Goal: Browse casually: Explore the website without a specific task or goal

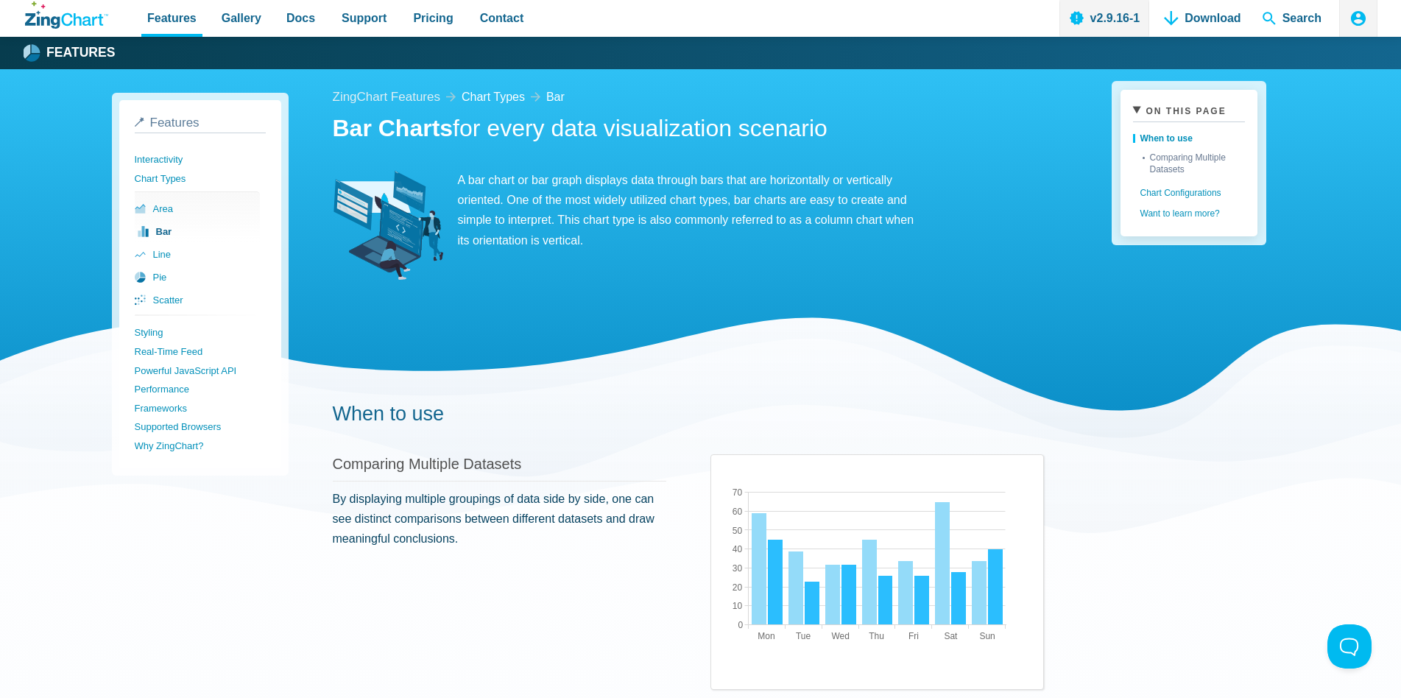
click at [1355, 18] on icon "App Header" at bounding box center [1358, 18] width 15 height 15
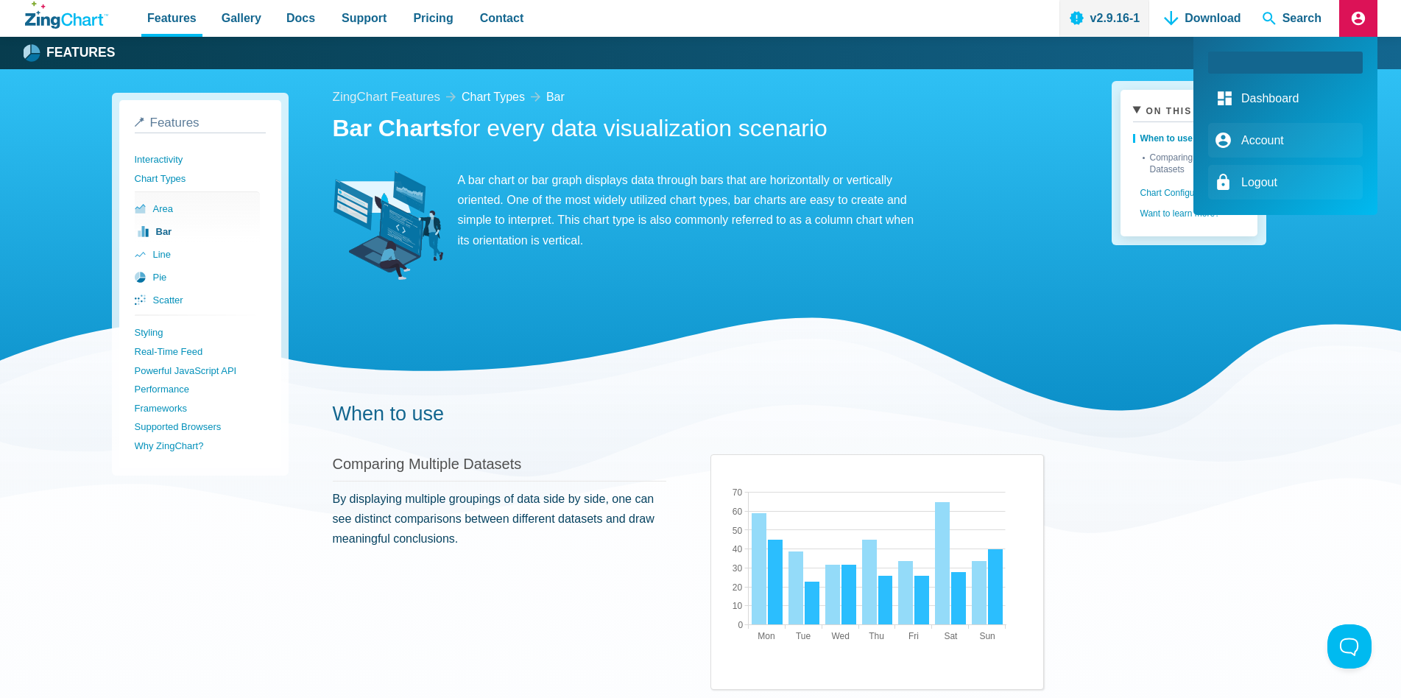
click at [1278, 97] on link "Dashboard" at bounding box center [1285, 98] width 155 height 35
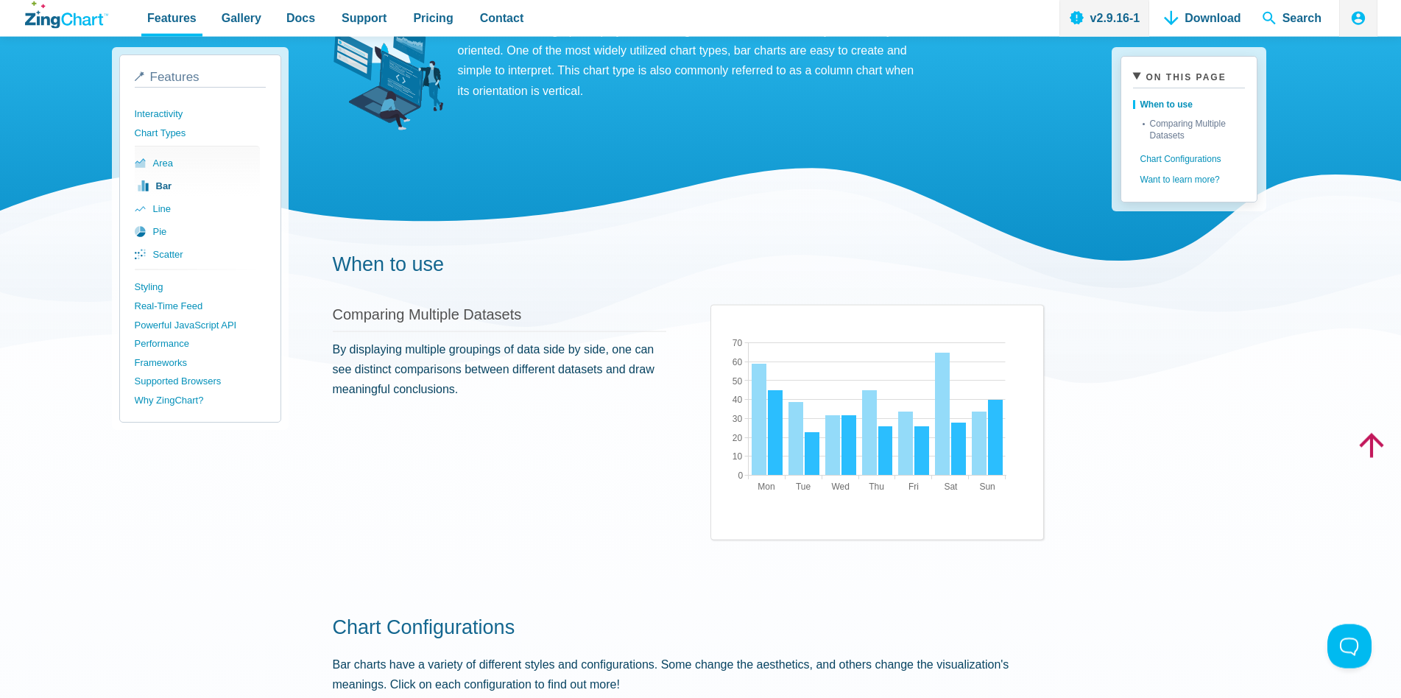
scroll to position [150, 0]
click at [192, 308] on link "Real-Time Feed" at bounding box center [202, 306] width 131 height 19
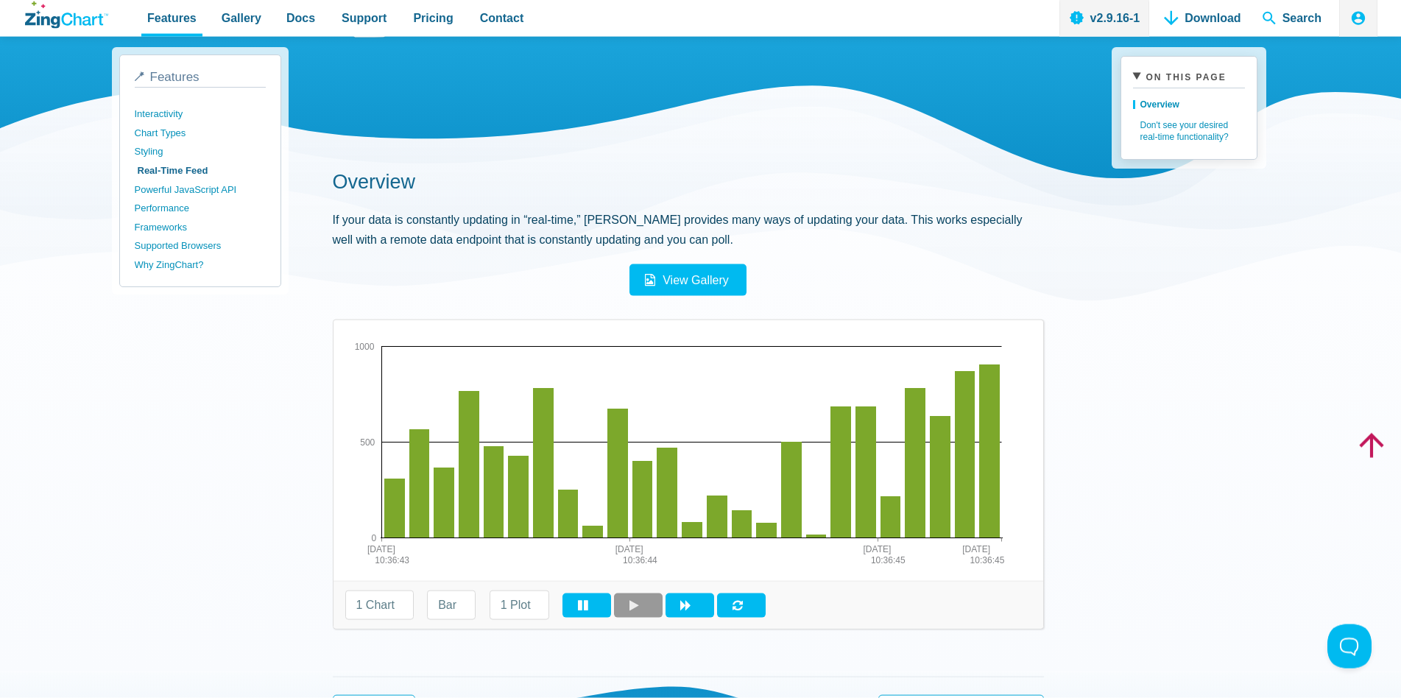
scroll to position [225, 0]
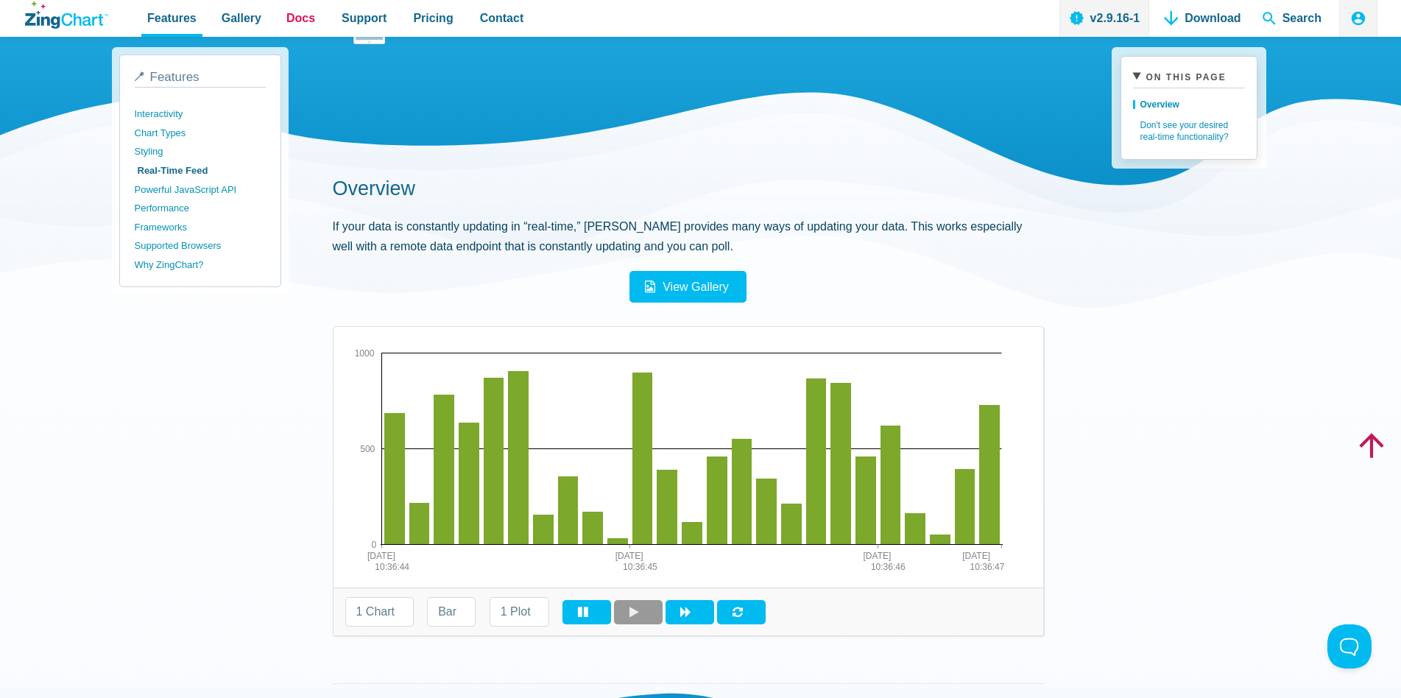
click at [286, 18] on span "Docs" at bounding box center [300, 18] width 29 height 20
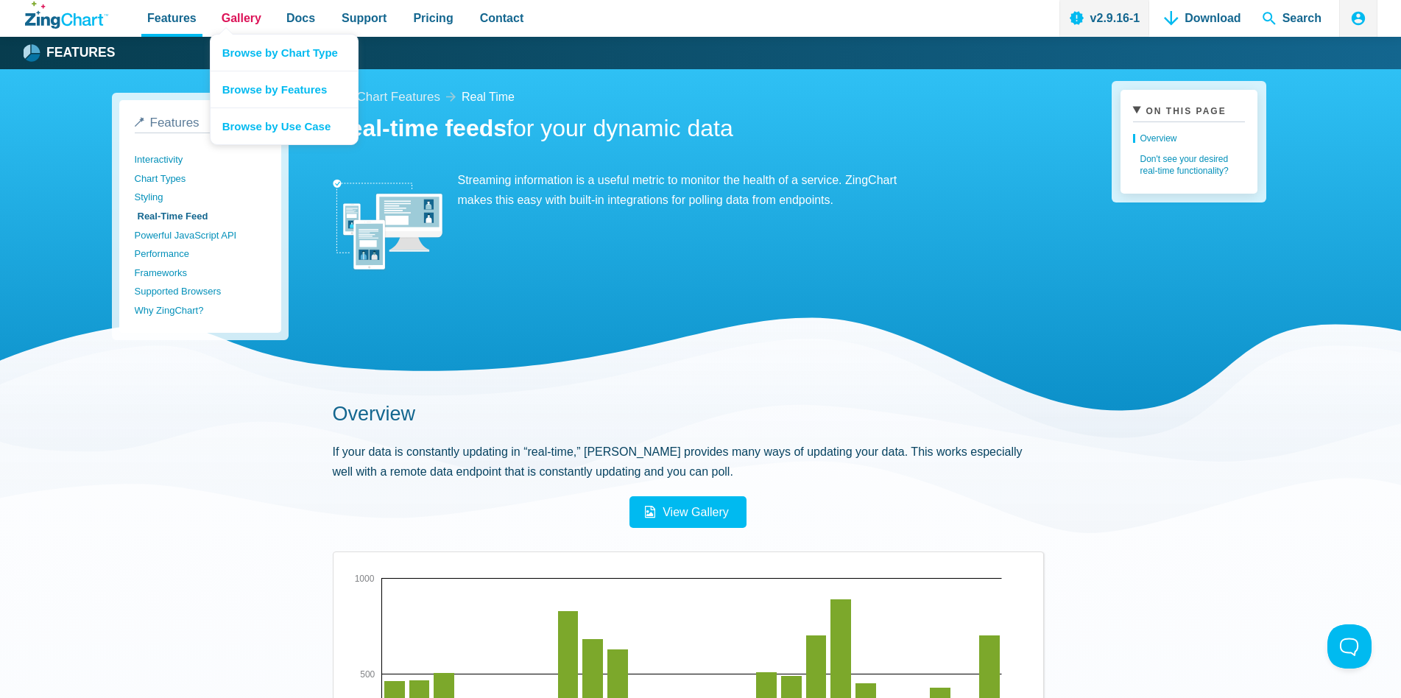
click at [243, 29] on link "Gallery" at bounding box center [242, 18] width 52 height 37
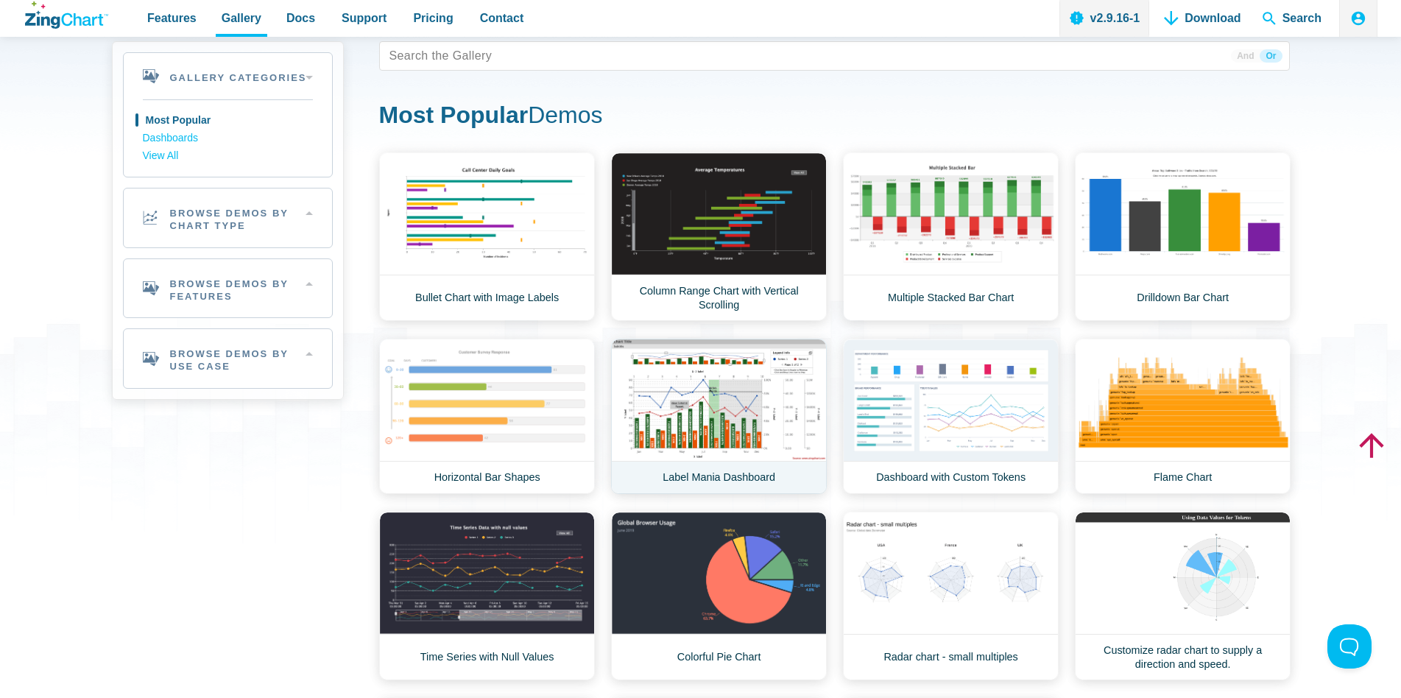
click at [700, 381] on link "Label Mania Dashboard" at bounding box center [719, 416] width 216 height 155
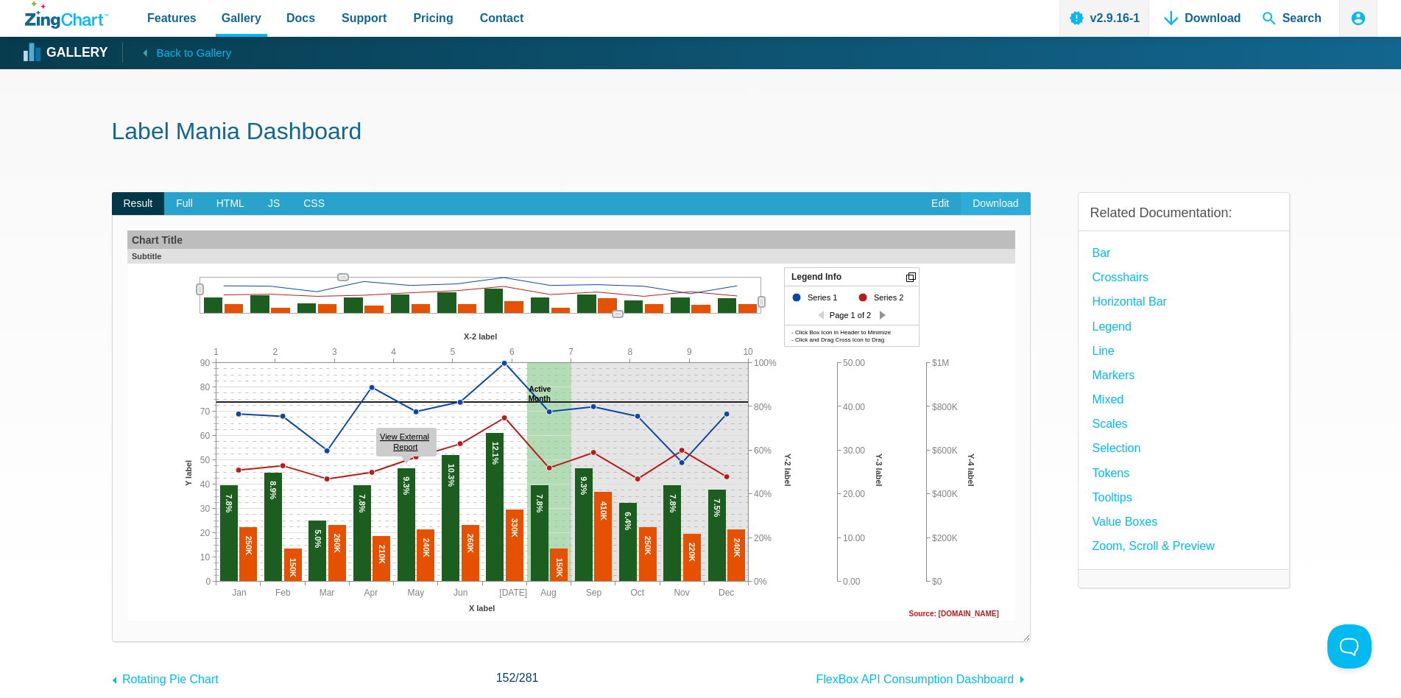
click at [989, 202] on link "Download" at bounding box center [995, 204] width 69 height 24
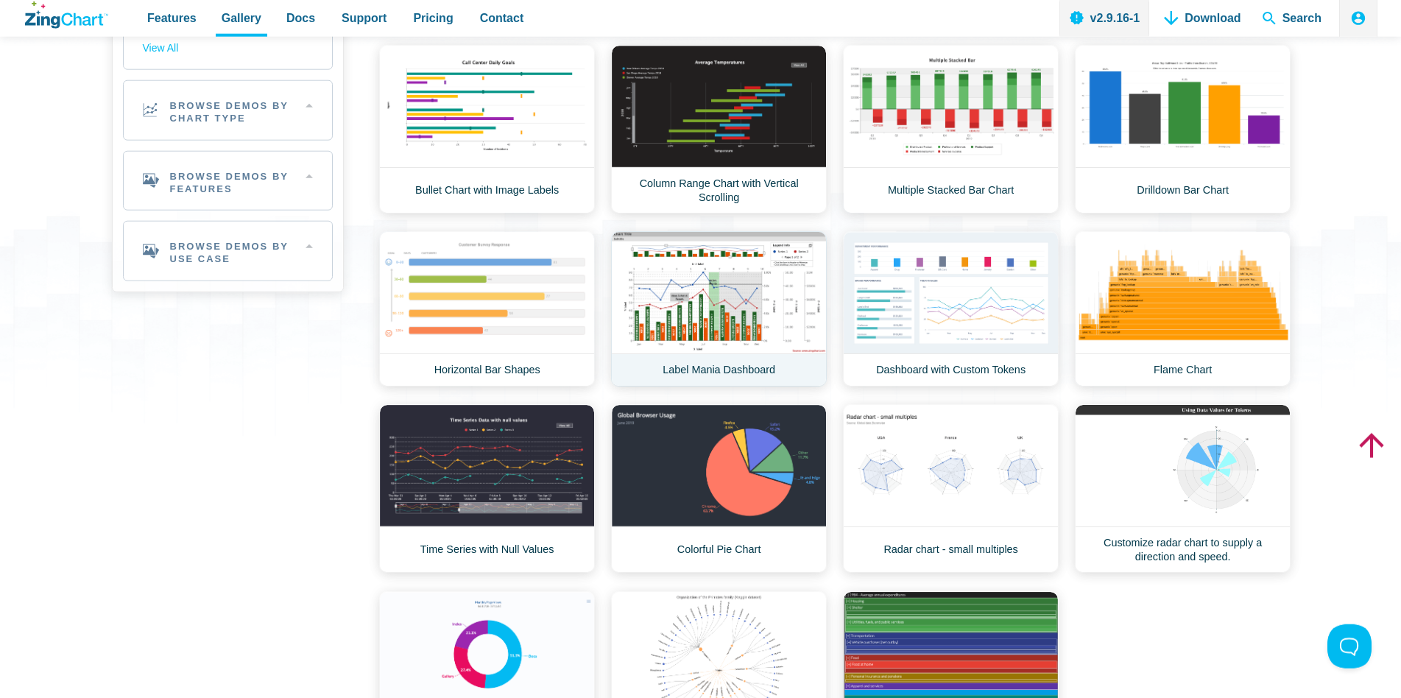
scroll to position [150, 0]
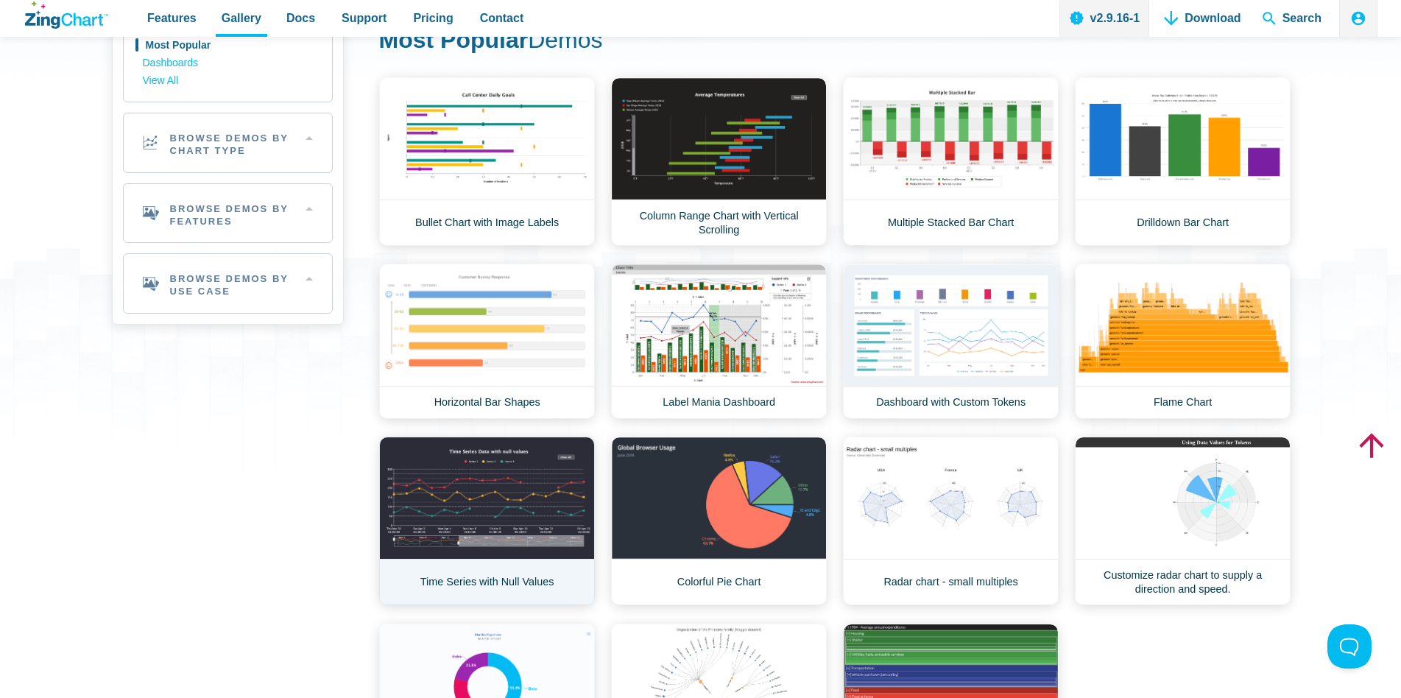
click at [487, 490] on link "Time Series with Null Values" at bounding box center [487, 521] width 216 height 169
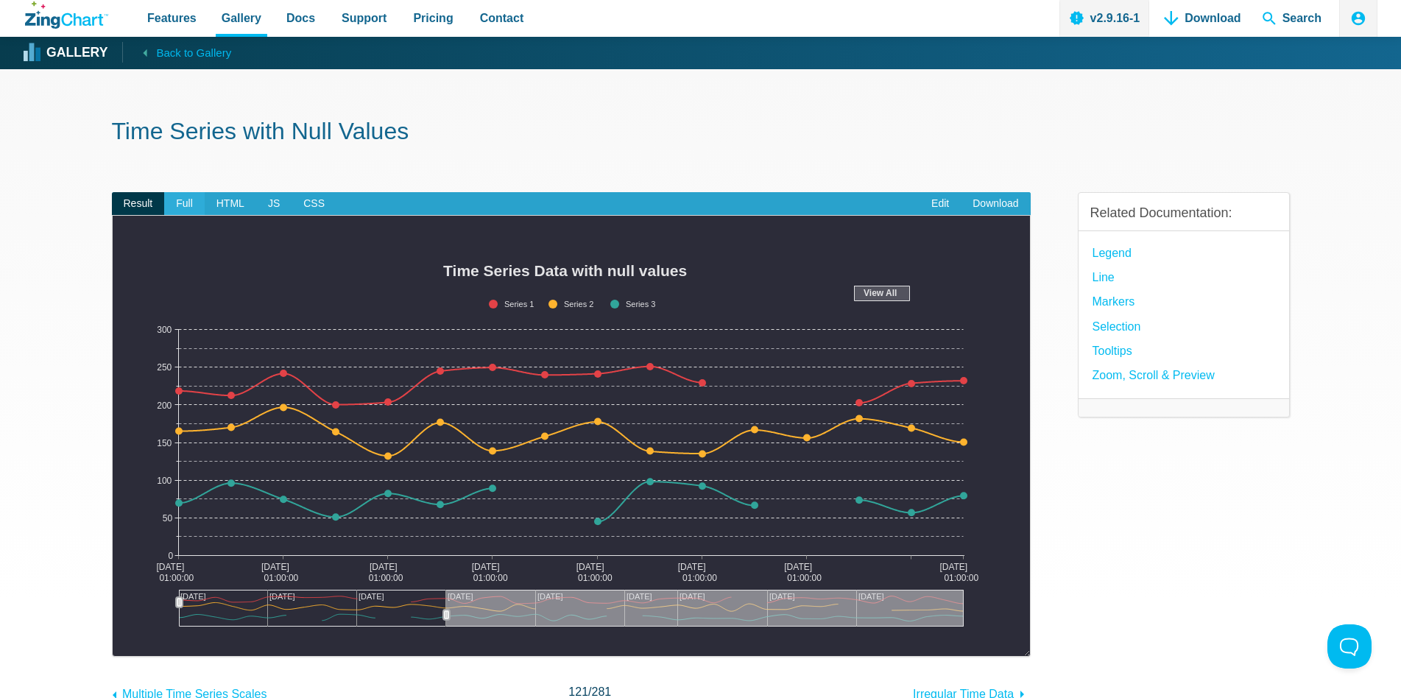
click at [194, 203] on span "Full" at bounding box center [184, 204] width 40 height 24
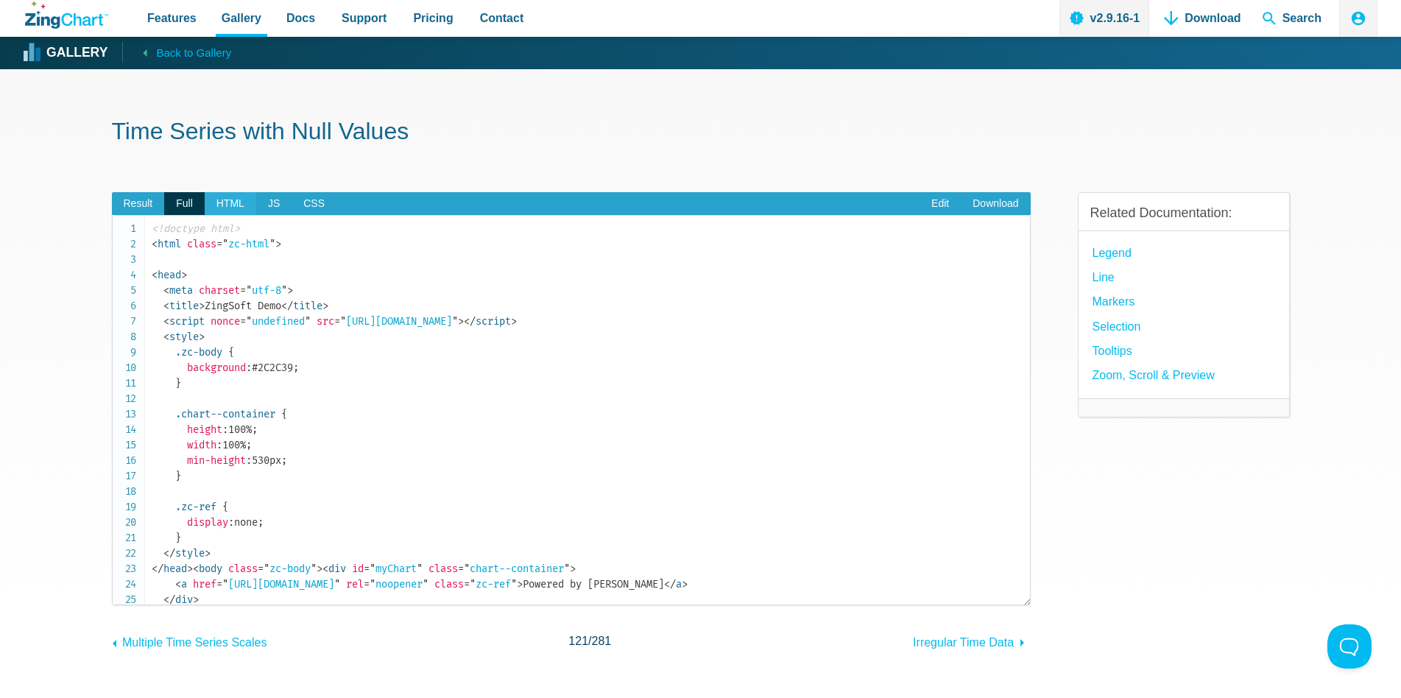
click at [233, 201] on span "HTML" at bounding box center [231, 204] width 52 height 24
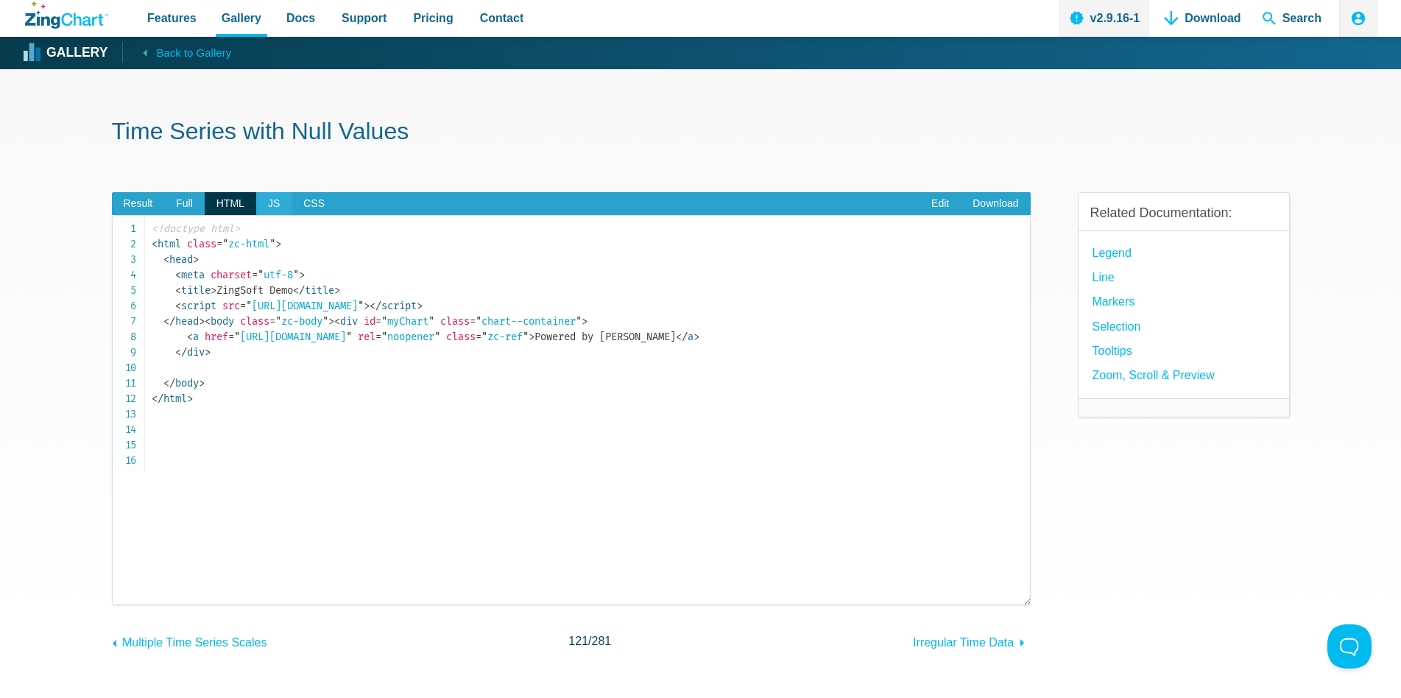
click at [268, 200] on span "JS" at bounding box center [273, 204] width 35 height 24
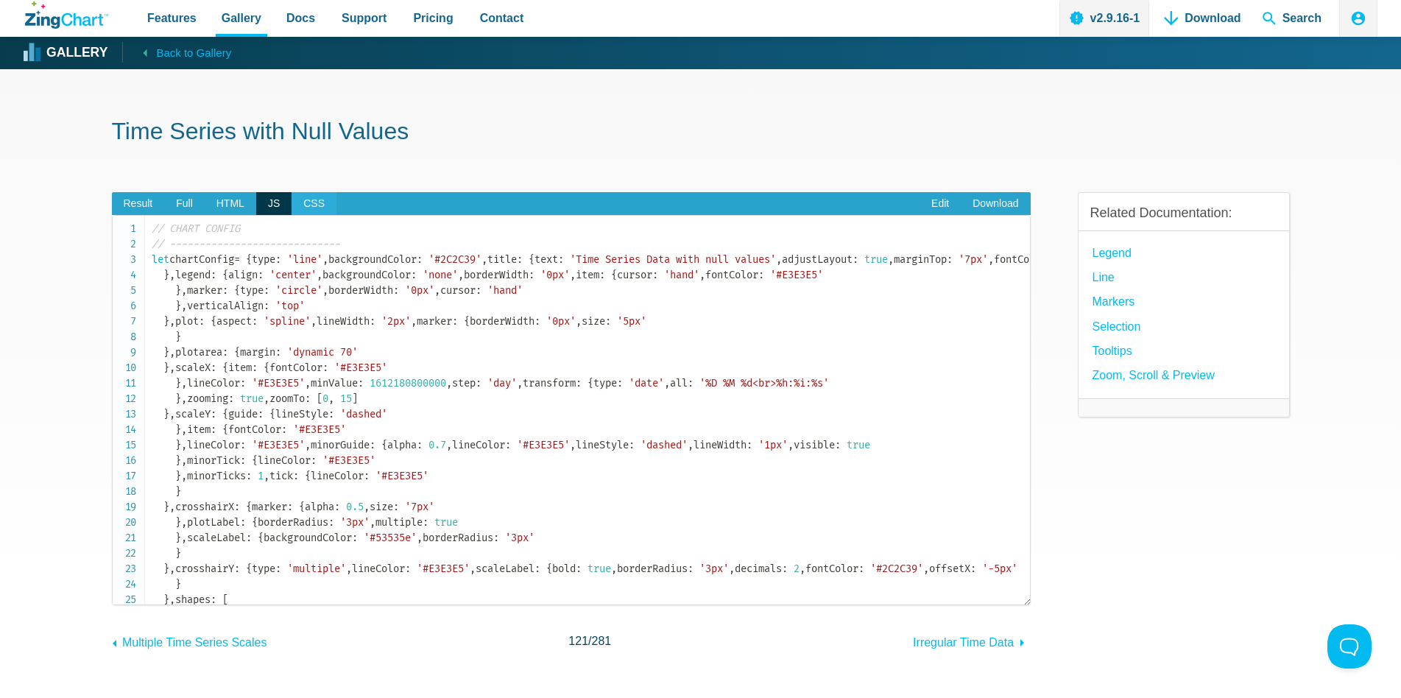
click at [306, 202] on span "CSS" at bounding box center [314, 204] width 45 height 24
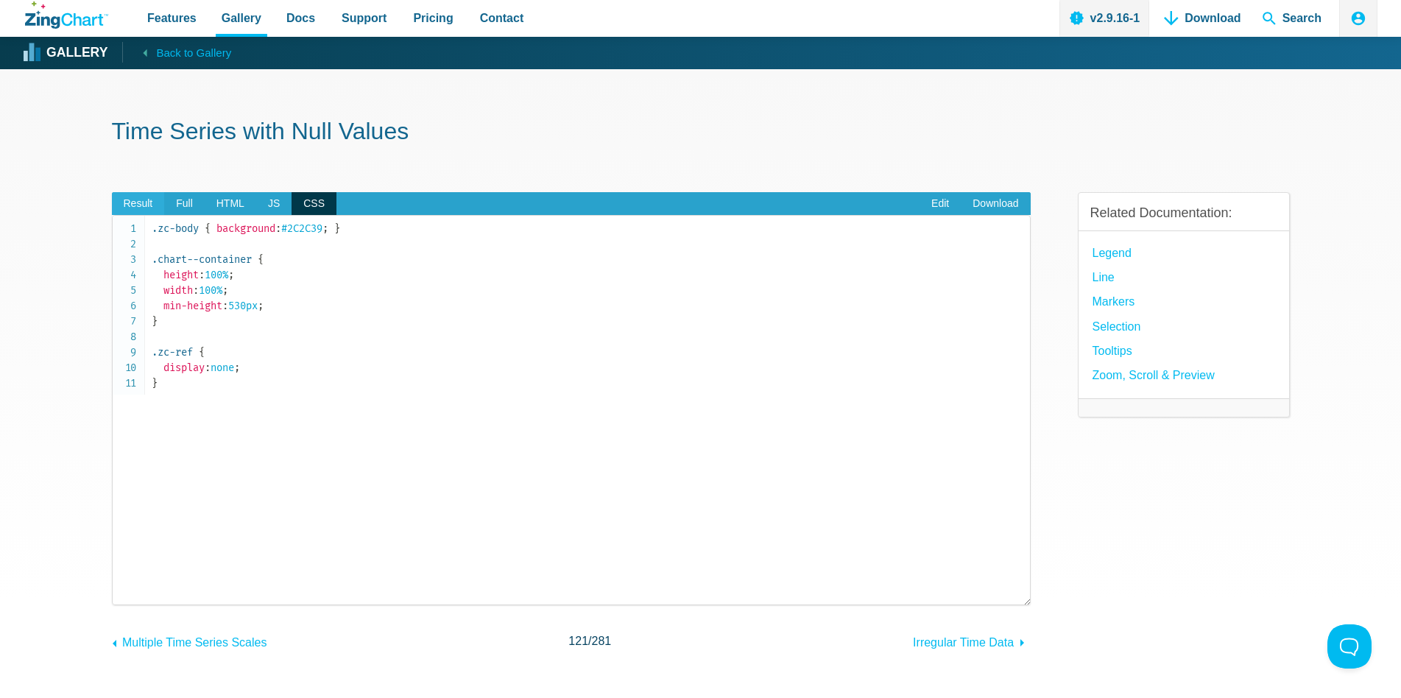
click at [135, 208] on span "Result" at bounding box center [138, 204] width 53 height 24
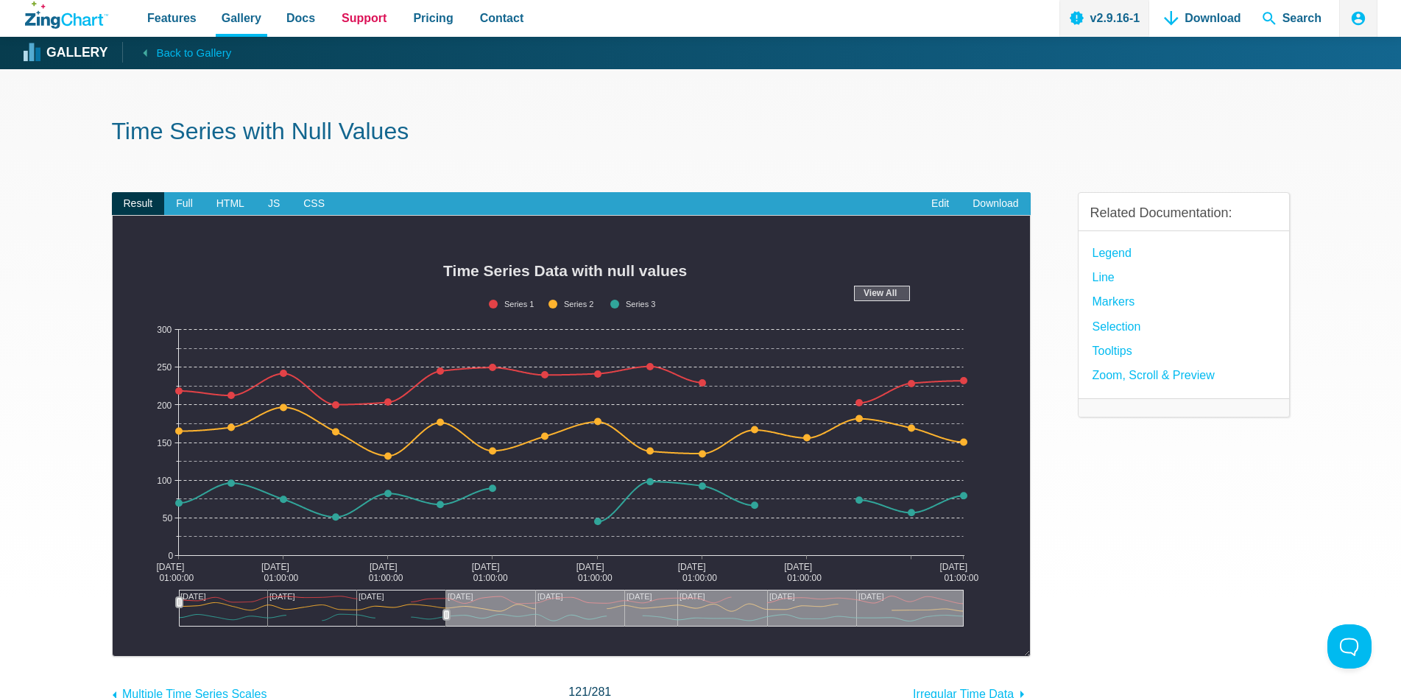
click at [364, 18] on span "Support" at bounding box center [364, 18] width 45 height 20
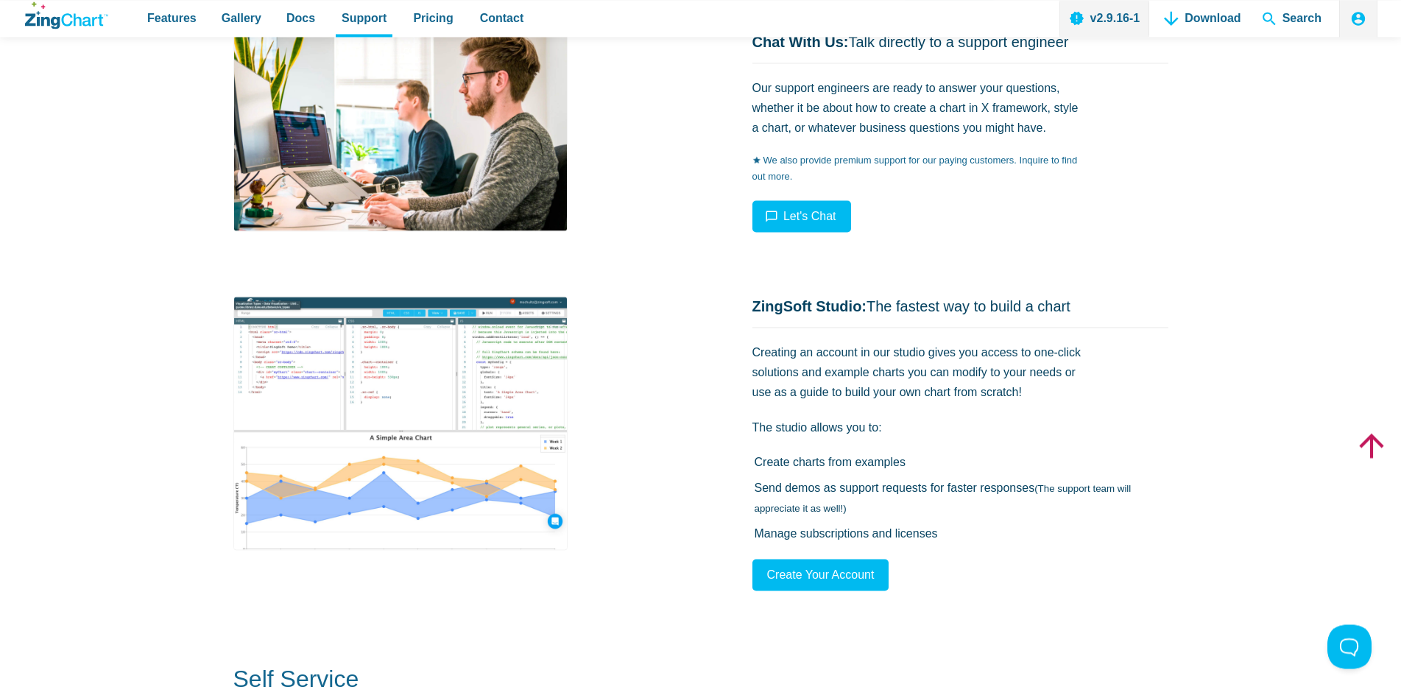
scroll to position [300, 0]
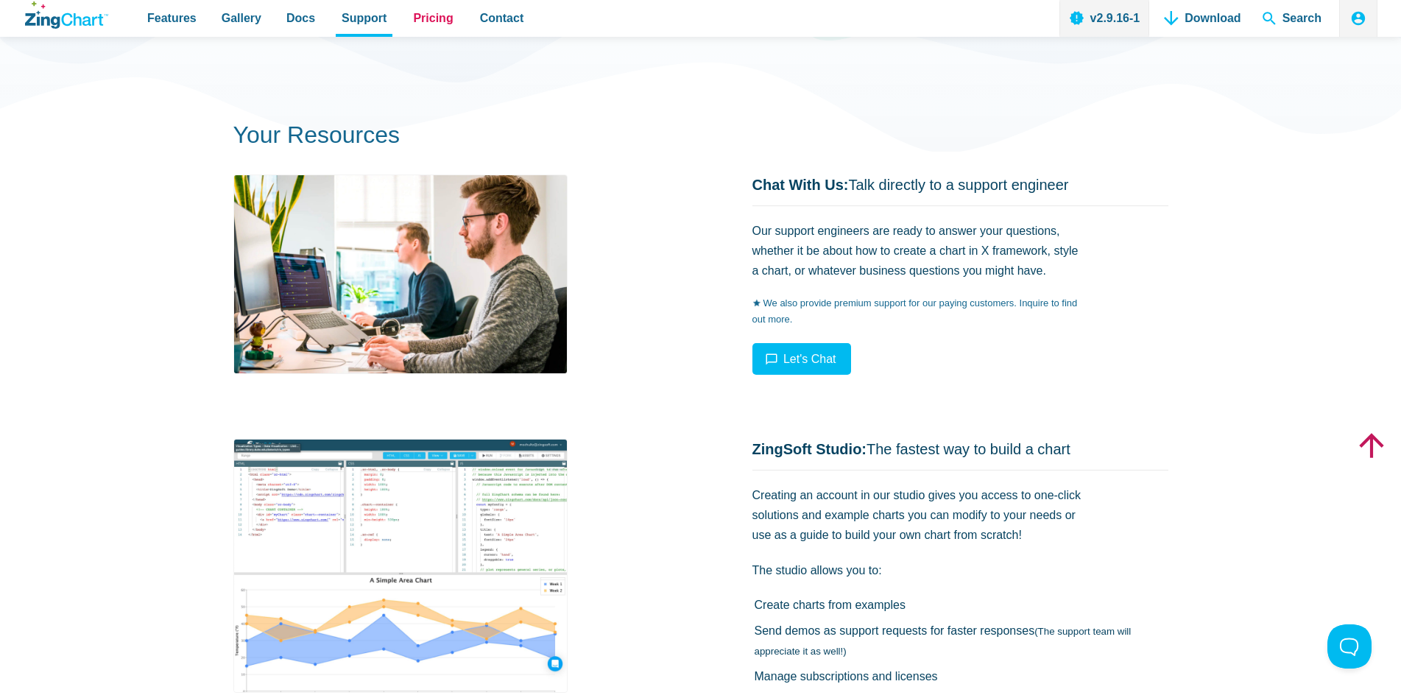
click at [413, 25] on span "Pricing" at bounding box center [433, 18] width 40 height 20
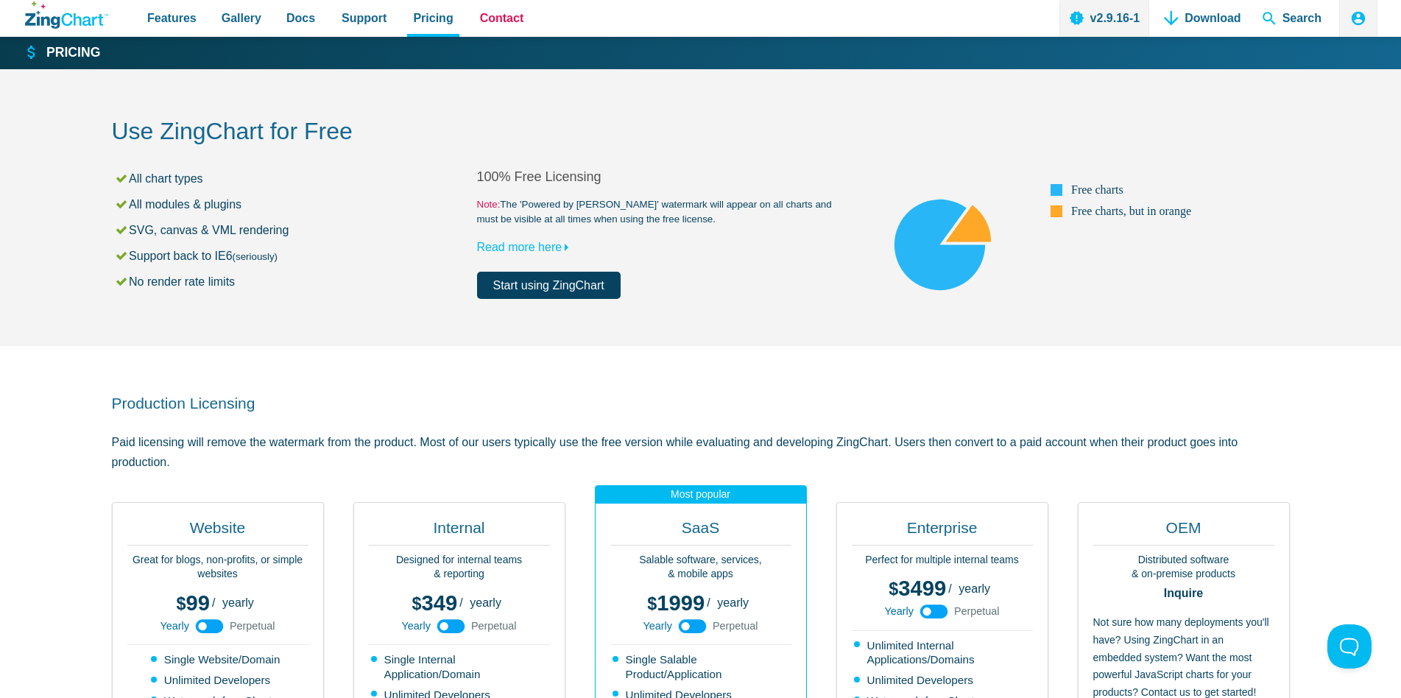
click at [492, 27] on span "Contact" at bounding box center [502, 18] width 44 height 20
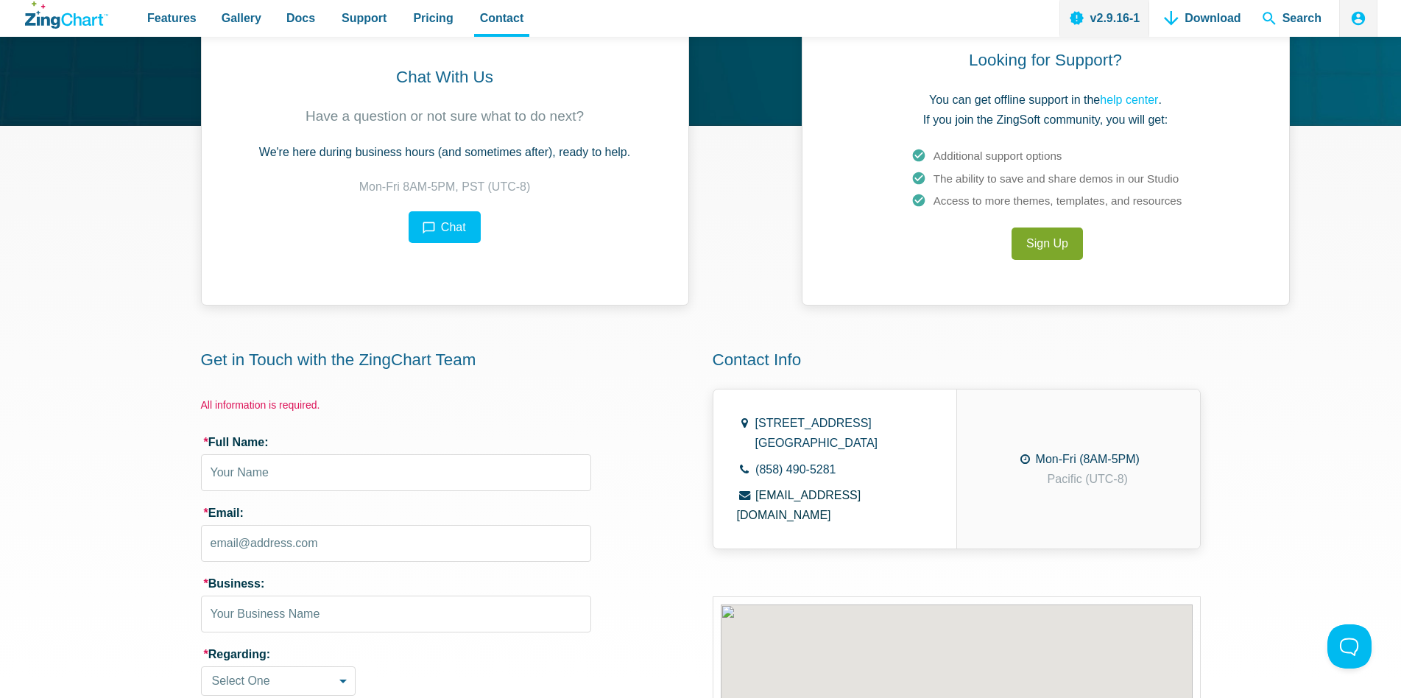
scroll to position [75, 0]
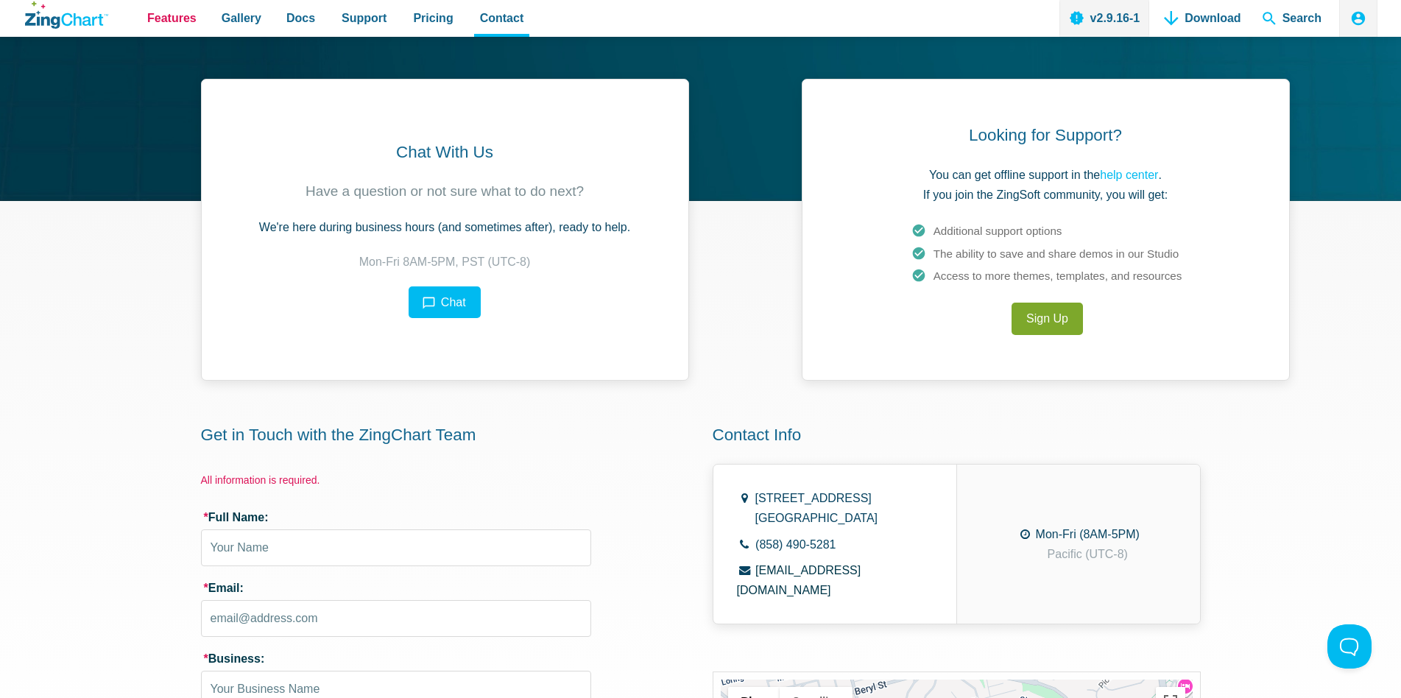
click at [168, 19] on span "Features" at bounding box center [171, 18] width 49 height 20
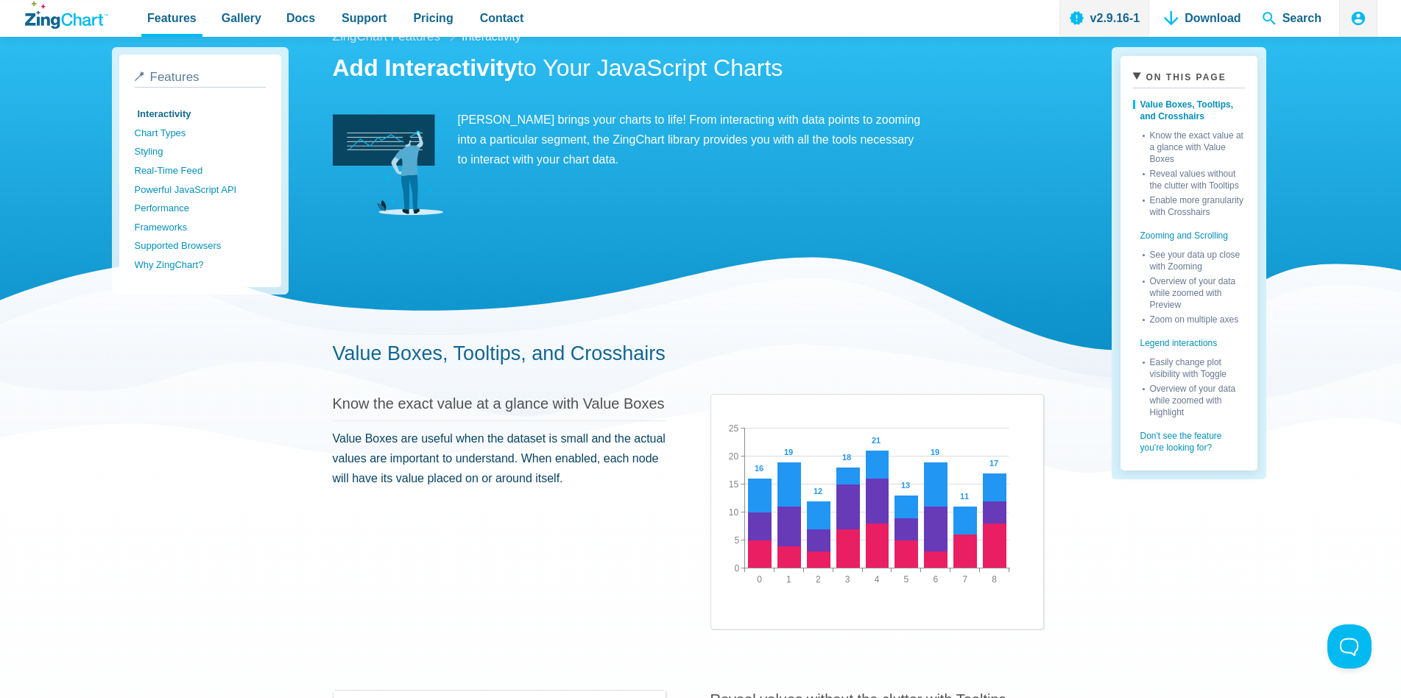
scroll to position [75, 0]
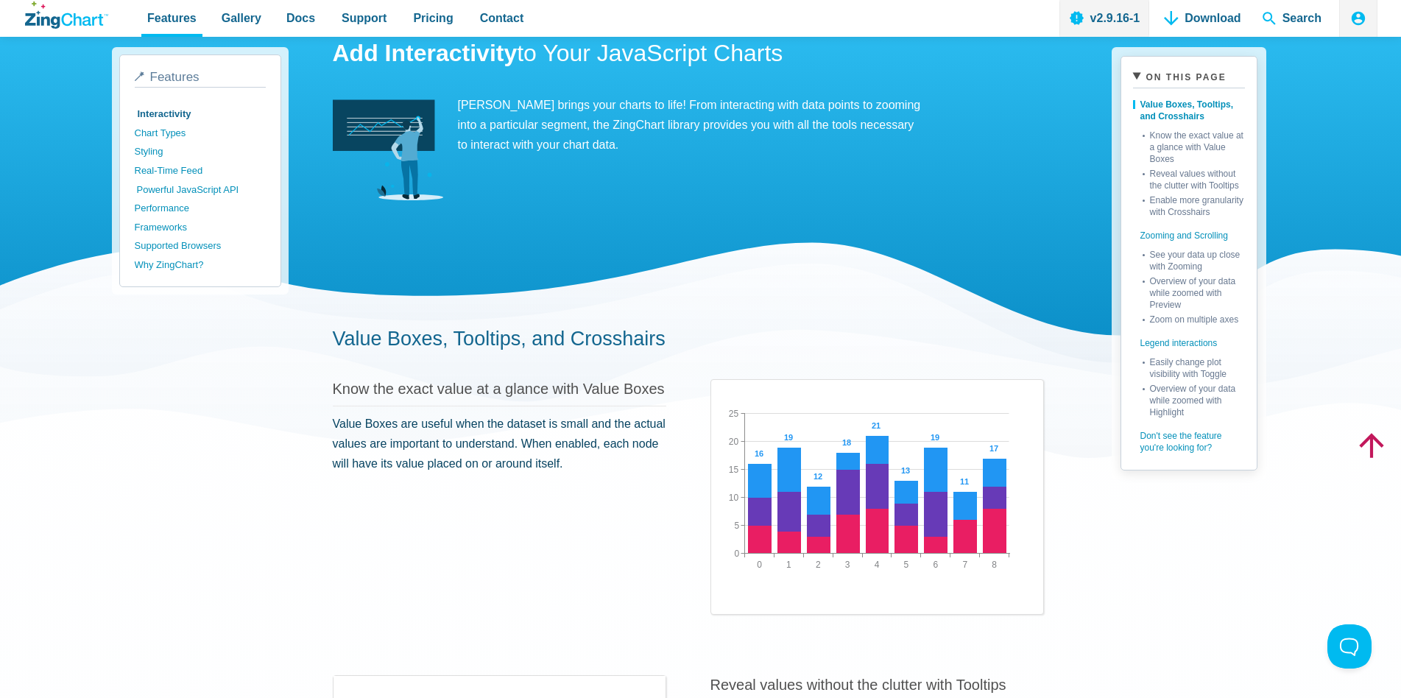
click at [217, 193] on link "Powerful JavaScript API" at bounding box center [202, 189] width 131 height 19
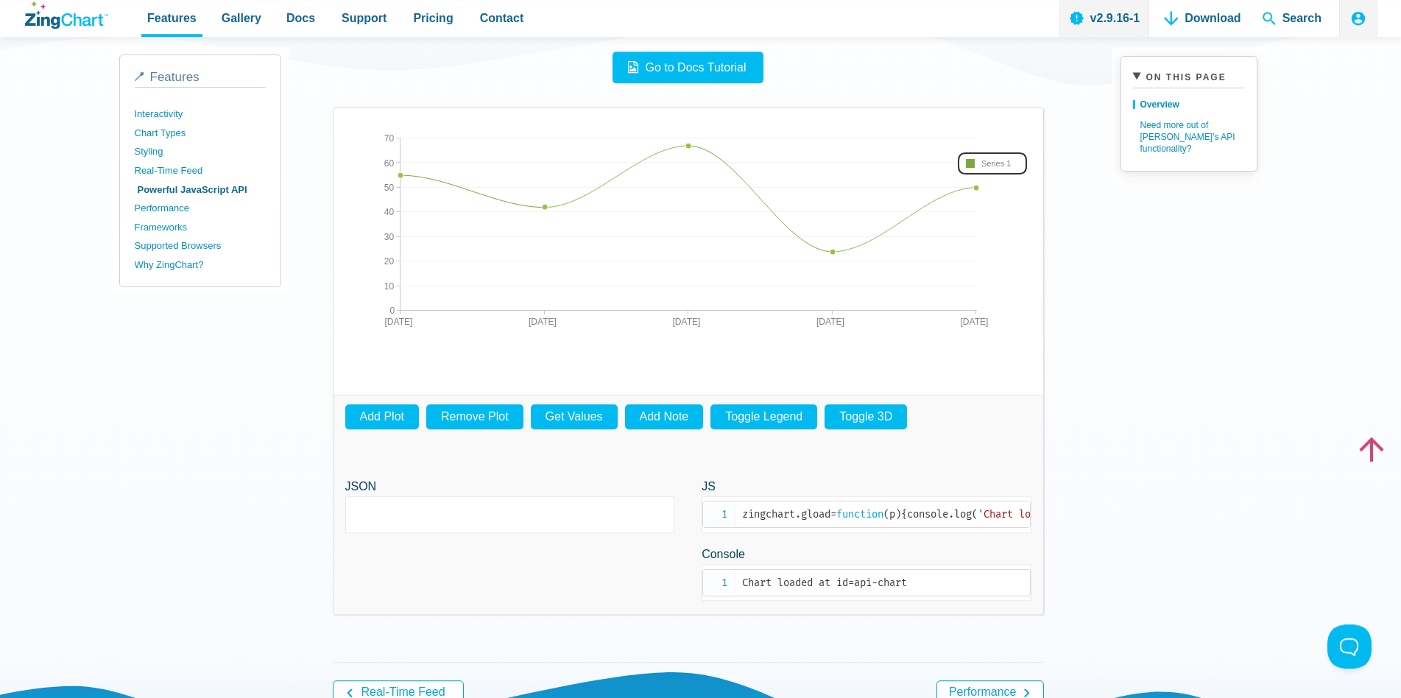
scroll to position [451, 0]
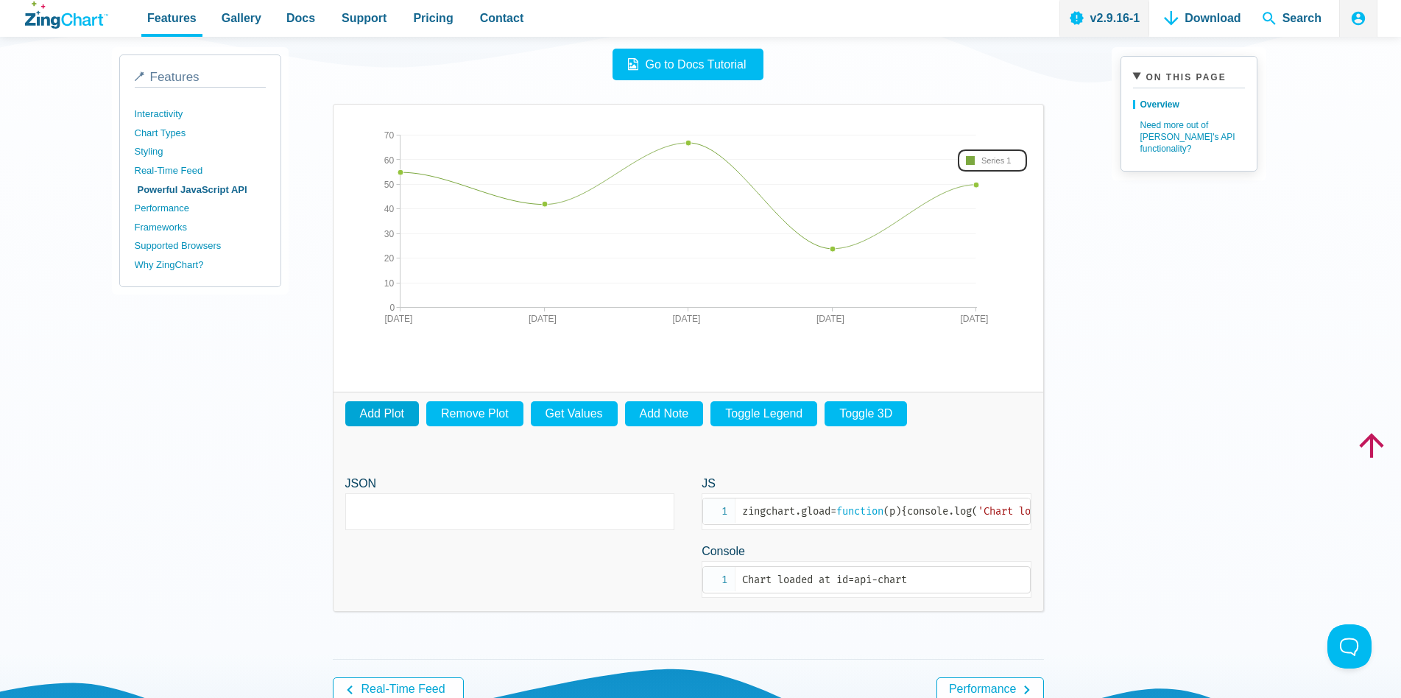
click at [378, 420] on button "Add Plot" at bounding box center [382, 413] width 74 height 24
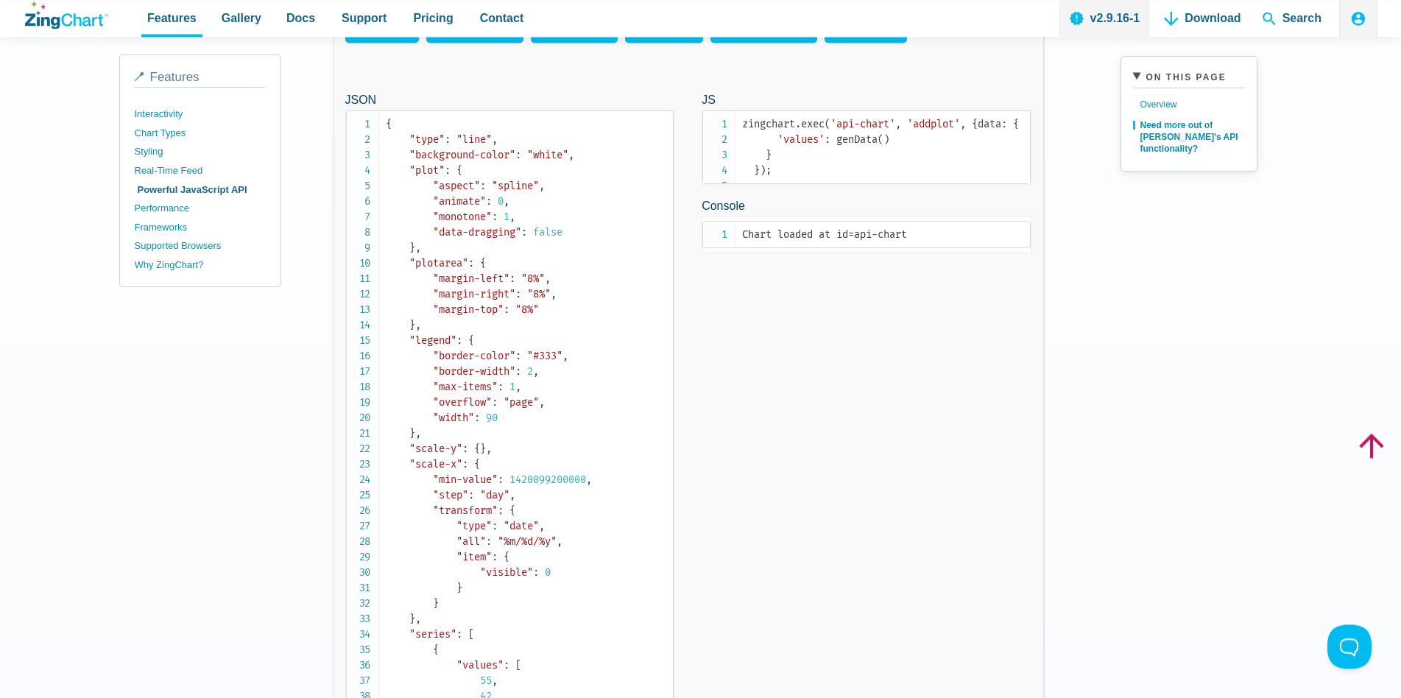
scroll to position [676, 0]
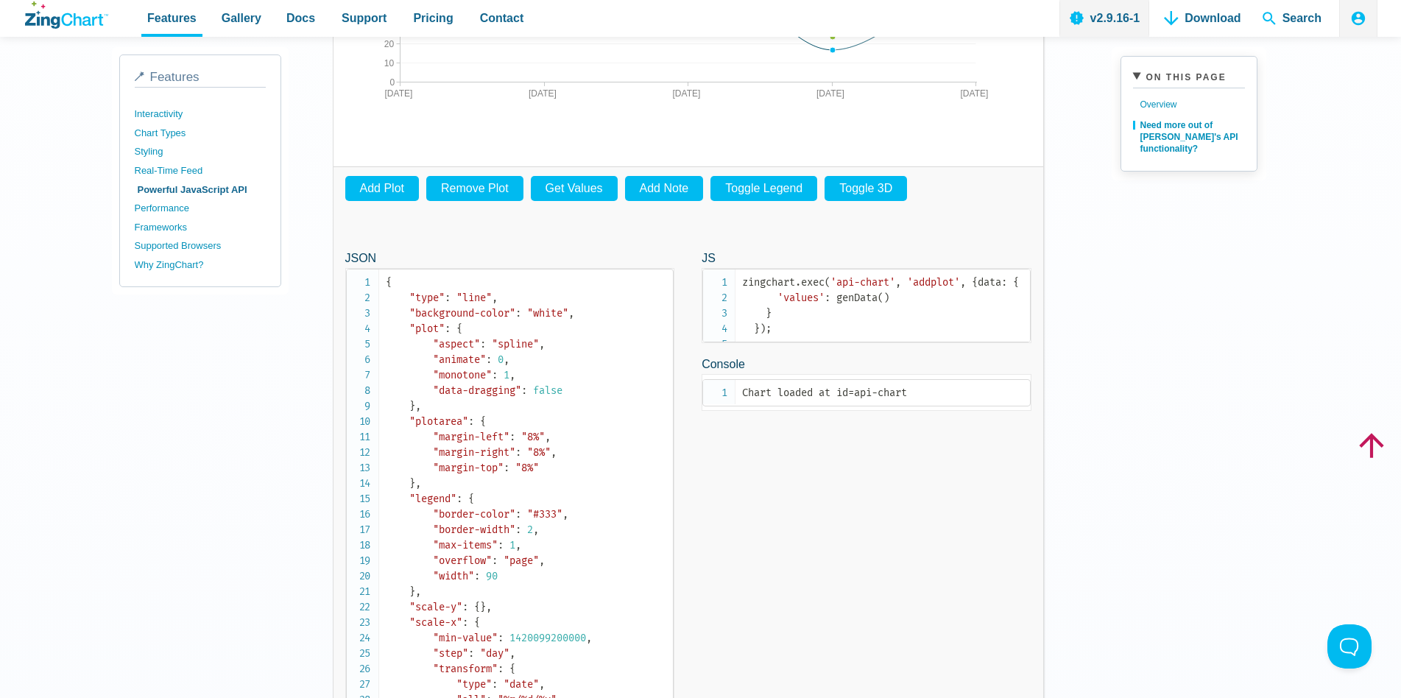
click at [805, 401] on code "Chart loaded at id = api - chart" at bounding box center [885, 392] width 287 height 15
click at [484, 192] on button "Remove Plot" at bounding box center [474, 188] width 97 height 24
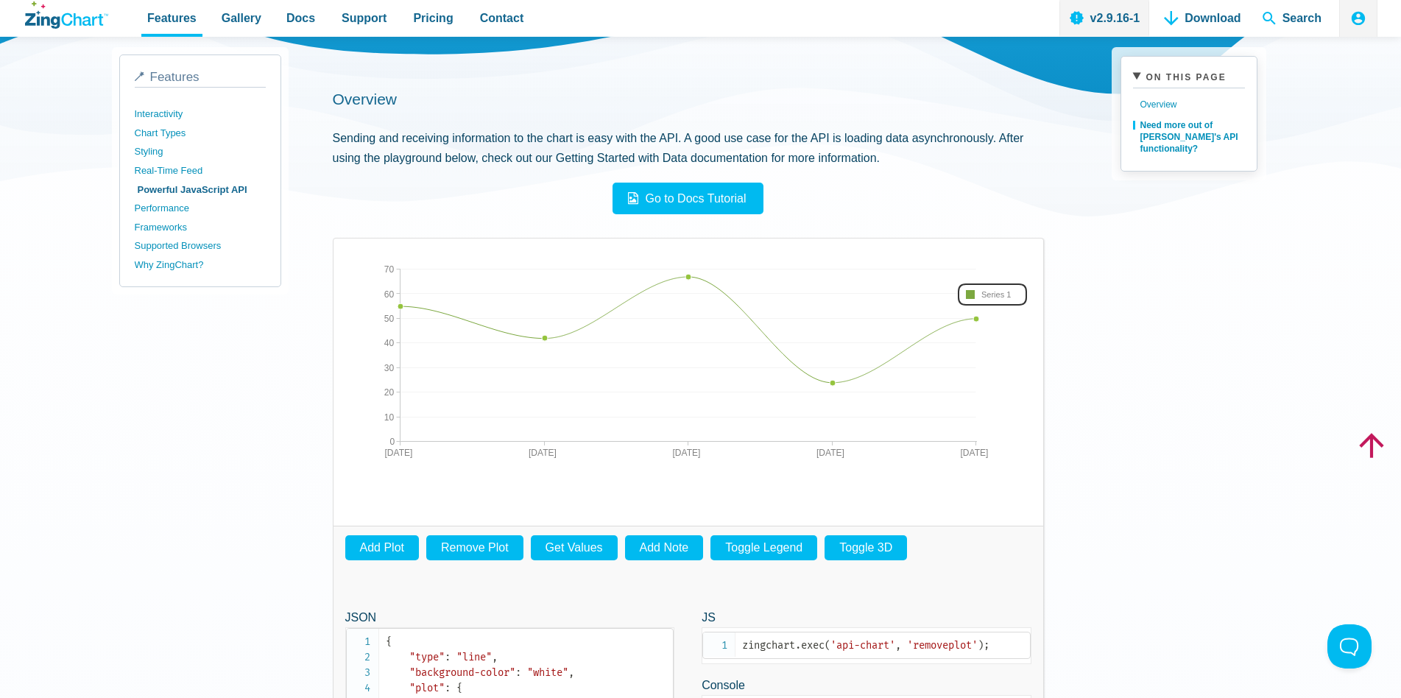
scroll to position [300, 0]
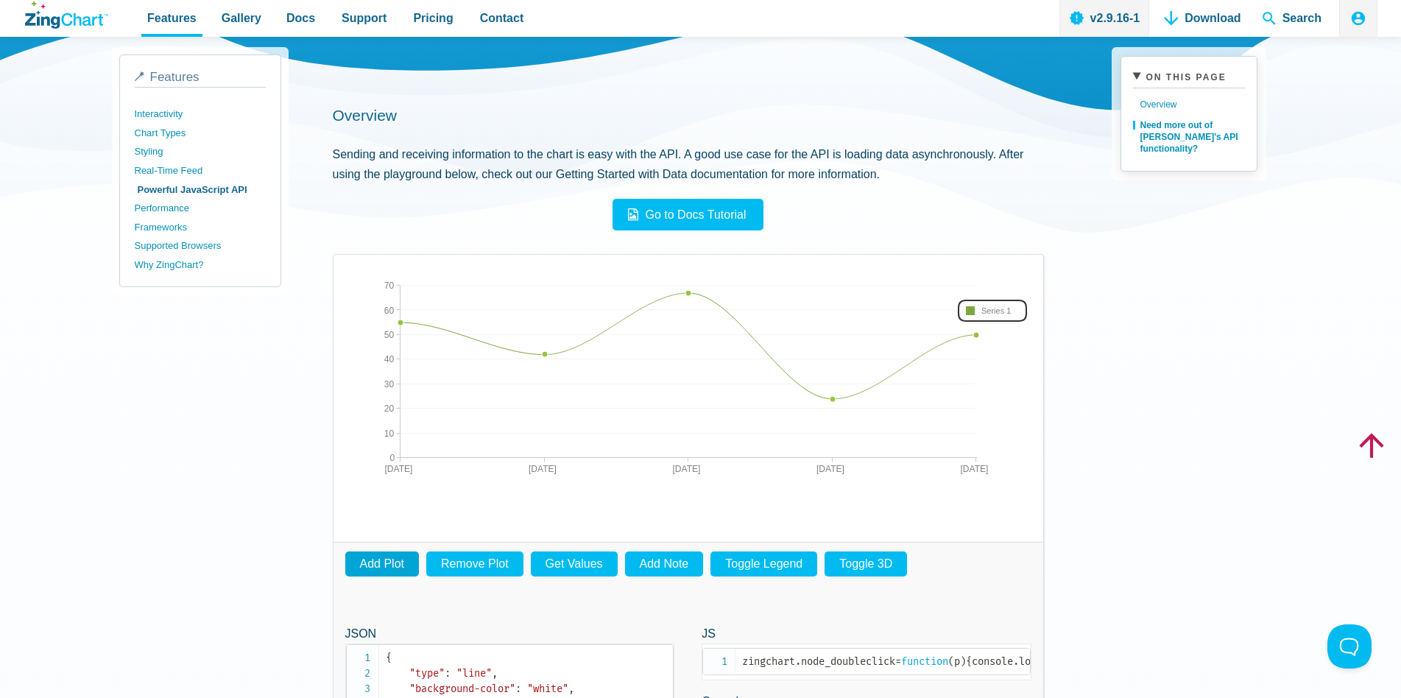
click at [379, 559] on button "Add Plot" at bounding box center [382, 563] width 74 height 24
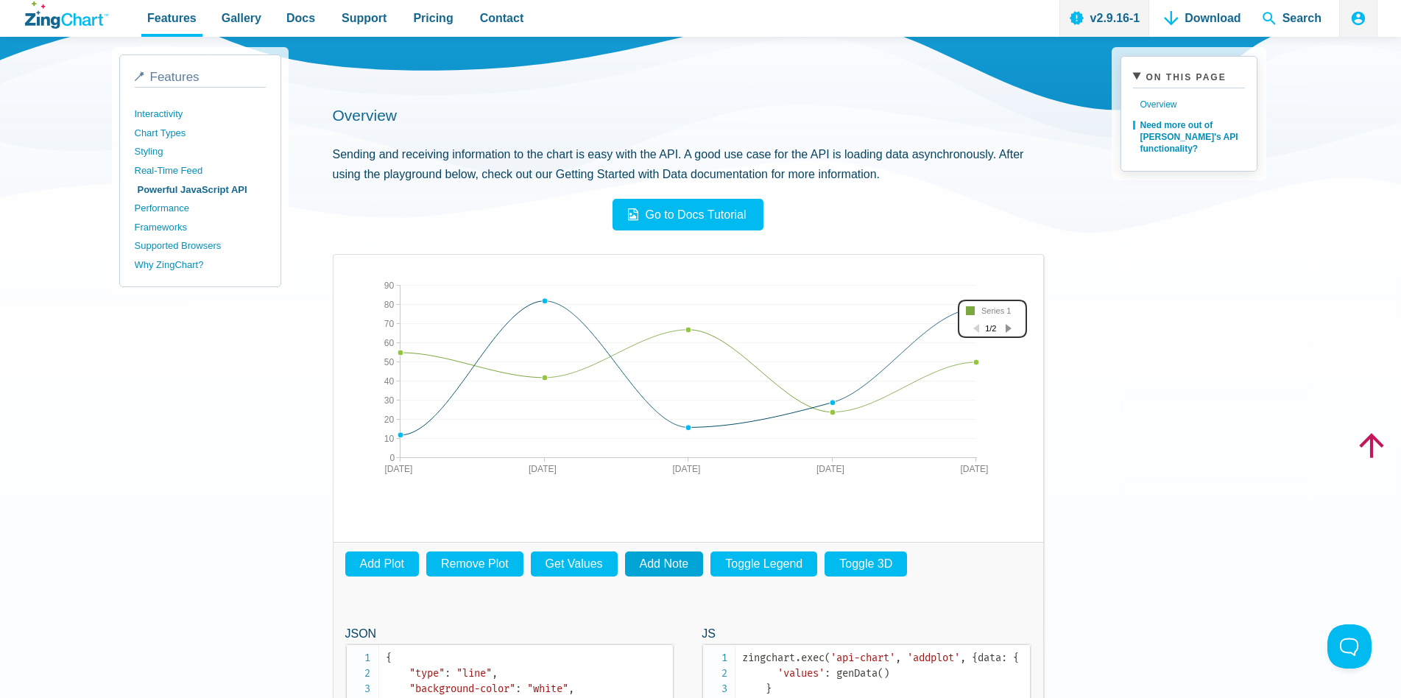
click at [655, 565] on button "Add Note" at bounding box center [664, 563] width 79 height 24
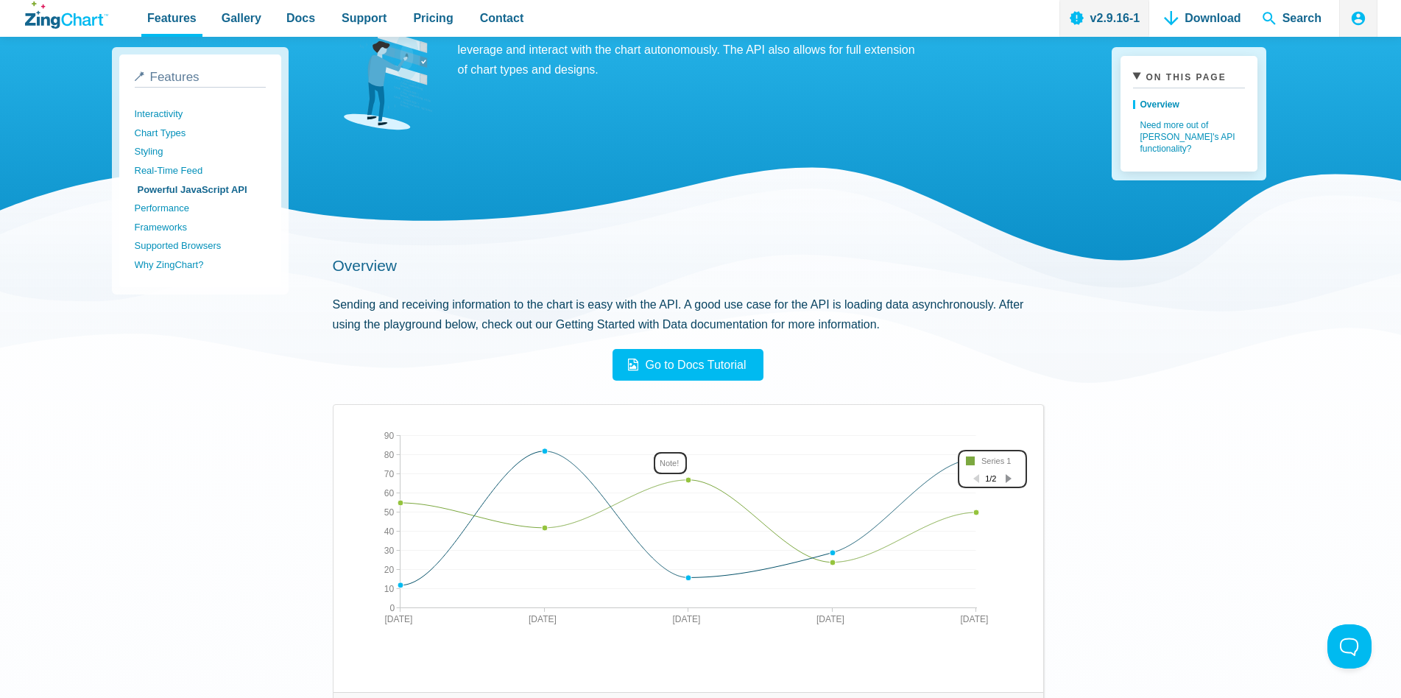
scroll to position [0, 0]
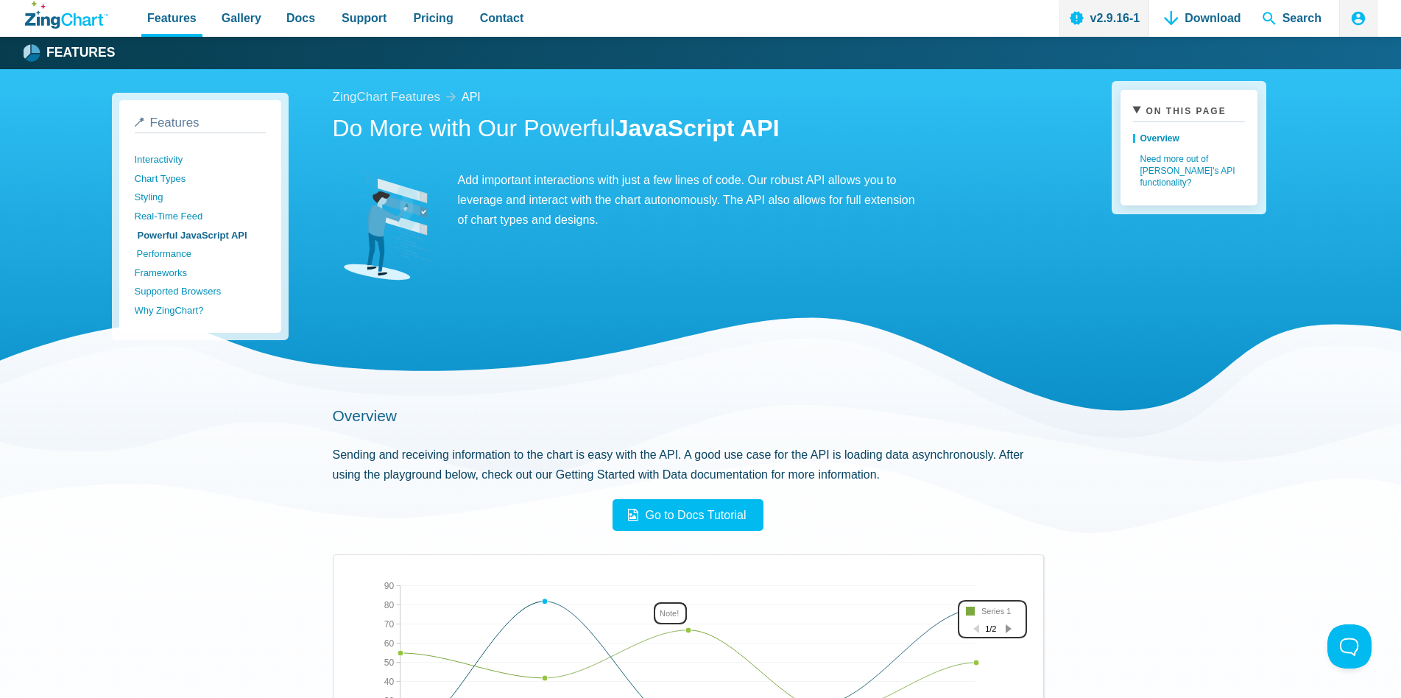
click at [175, 258] on link "Performance" at bounding box center [202, 253] width 131 height 19
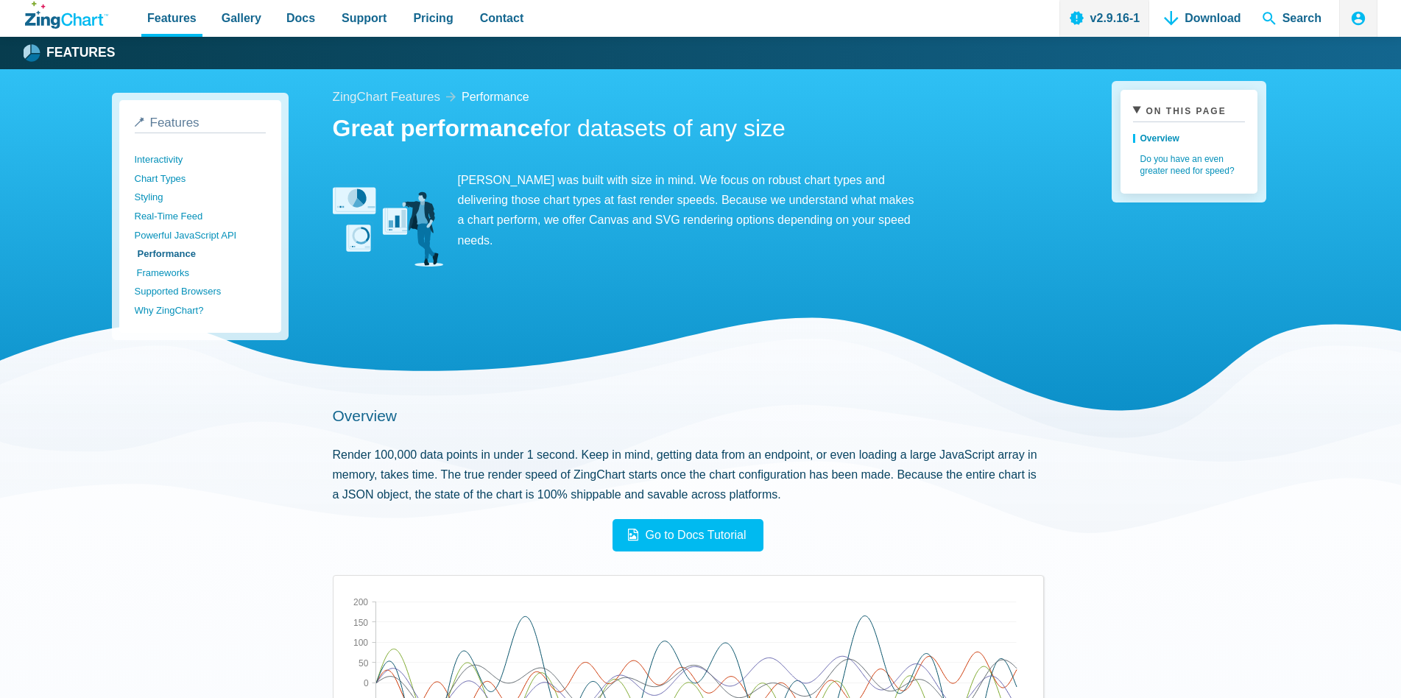
click at [174, 275] on link "Frameworks" at bounding box center [202, 273] width 131 height 19
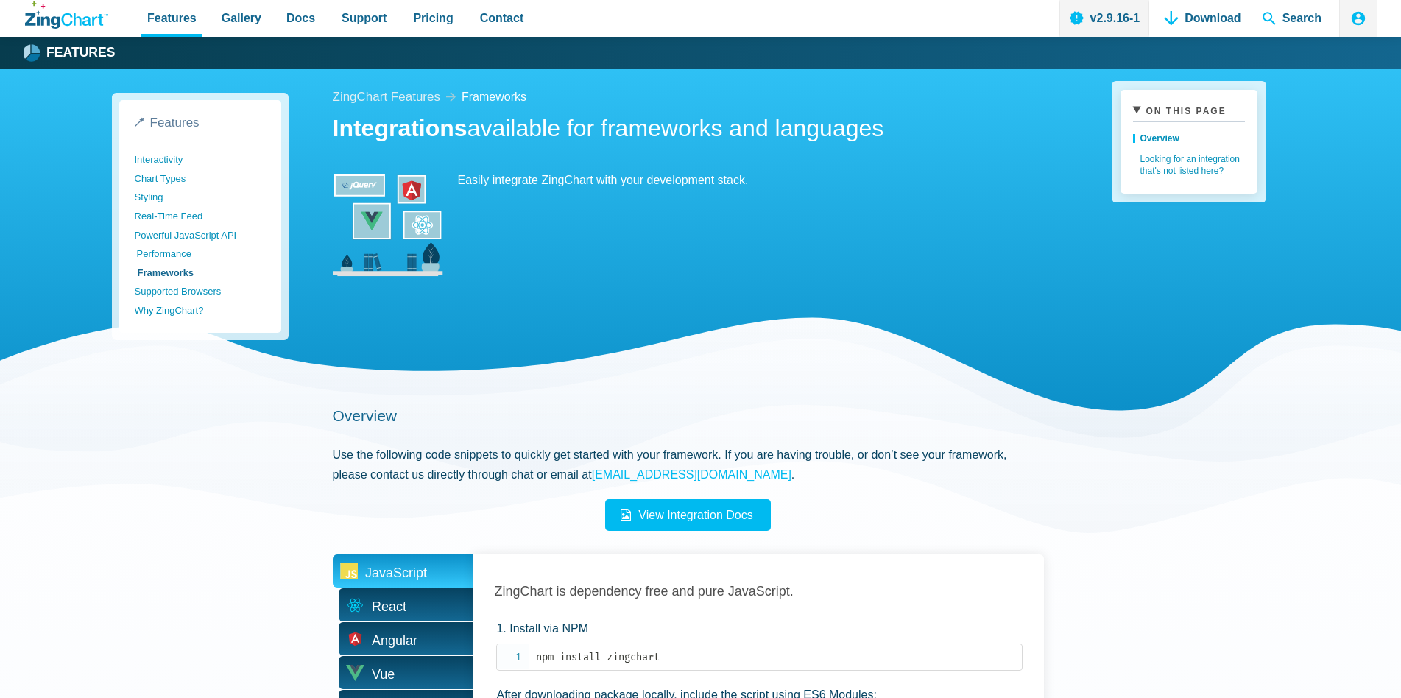
click at [173, 255] on link "Performance" at bounding box center [202, 253] width 131 height 19
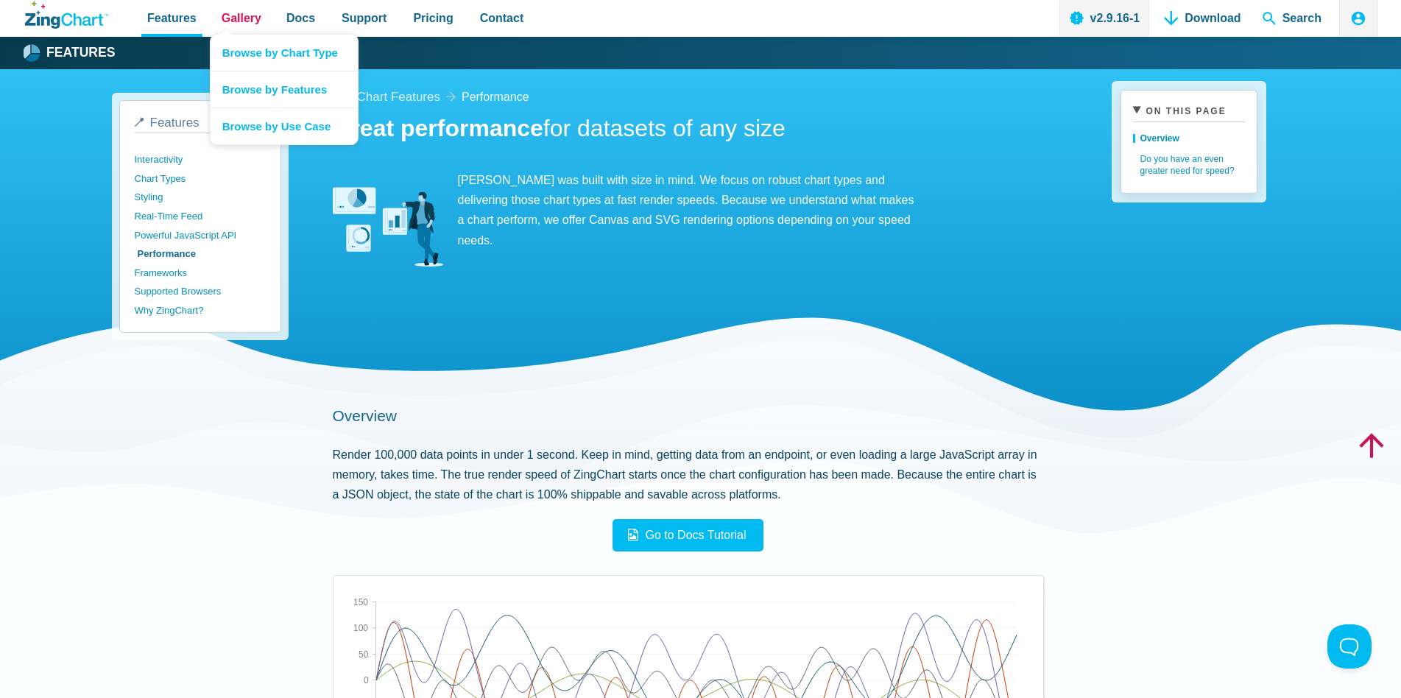
click at [236, 24] on span "Gallery" at bounding box center [242, 18] width 40 height 20
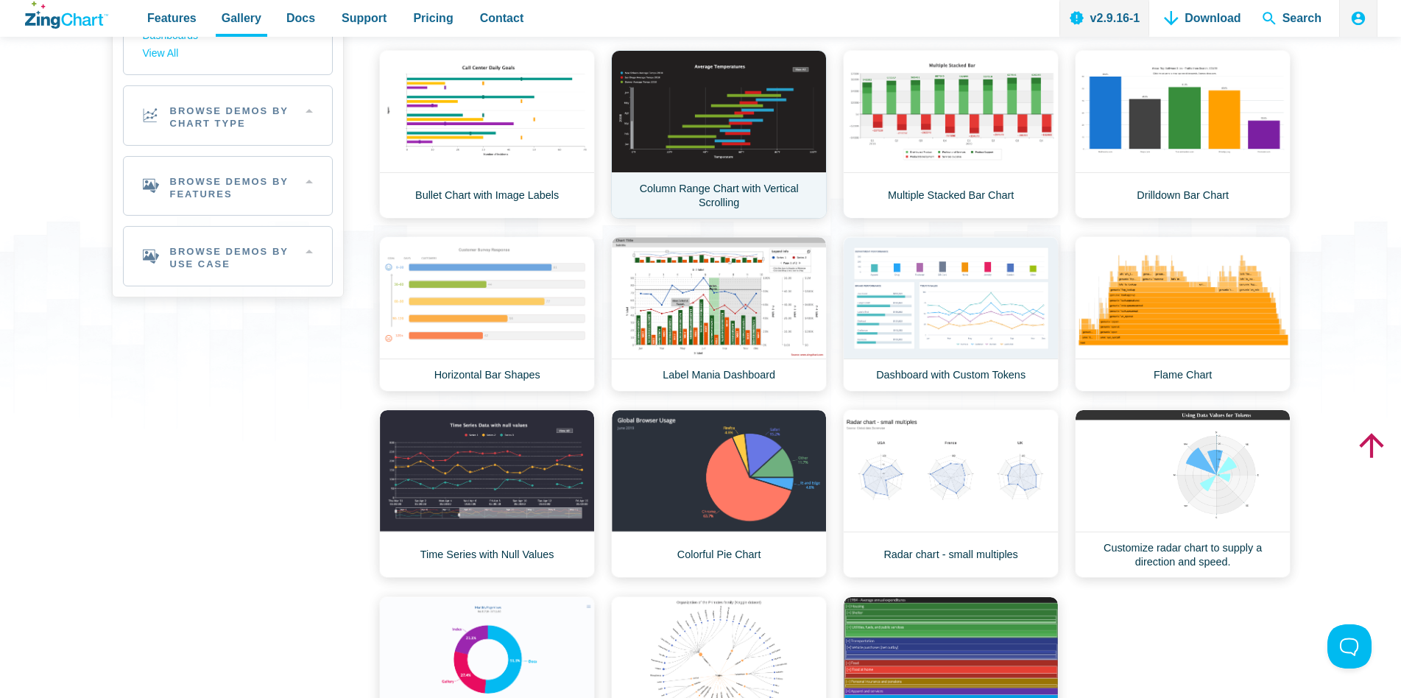
scroll to position [150, 0]
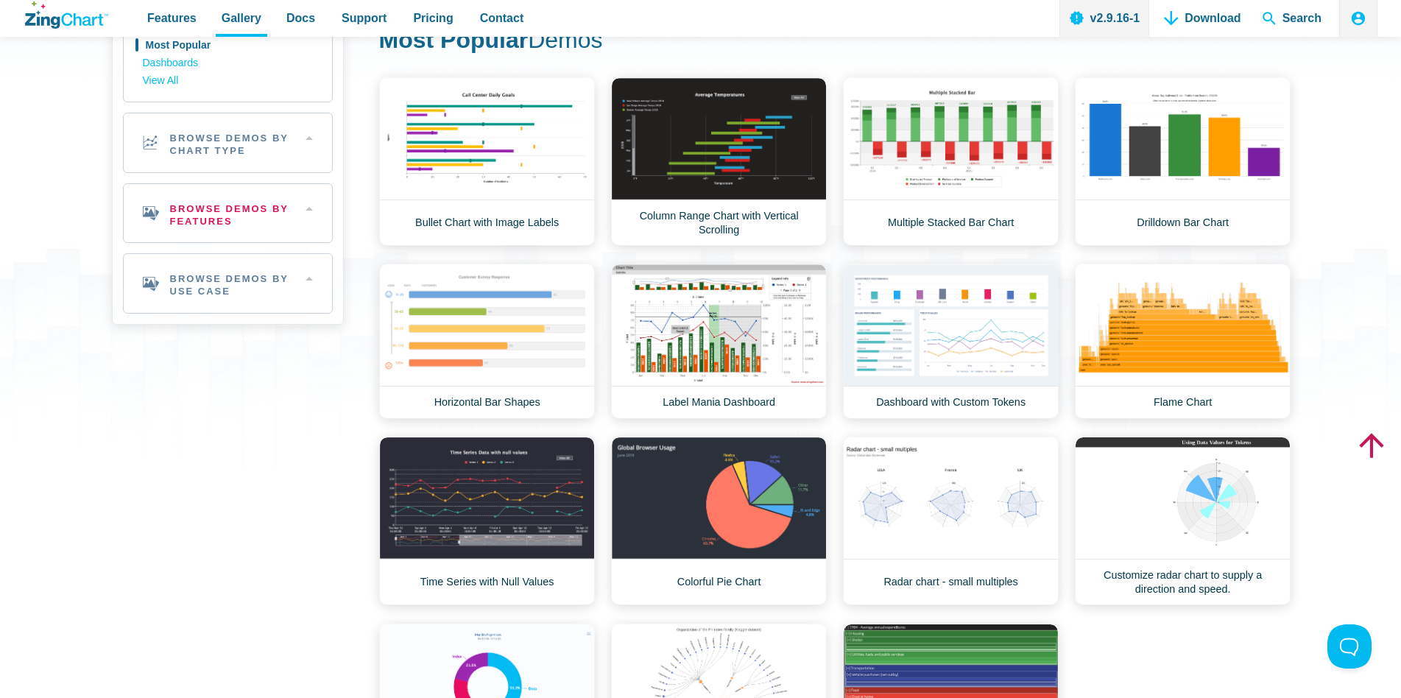
click at [215, 222] on h2 "Browse Demos By Features" at bounding box center [228, 213] width 208 height 59
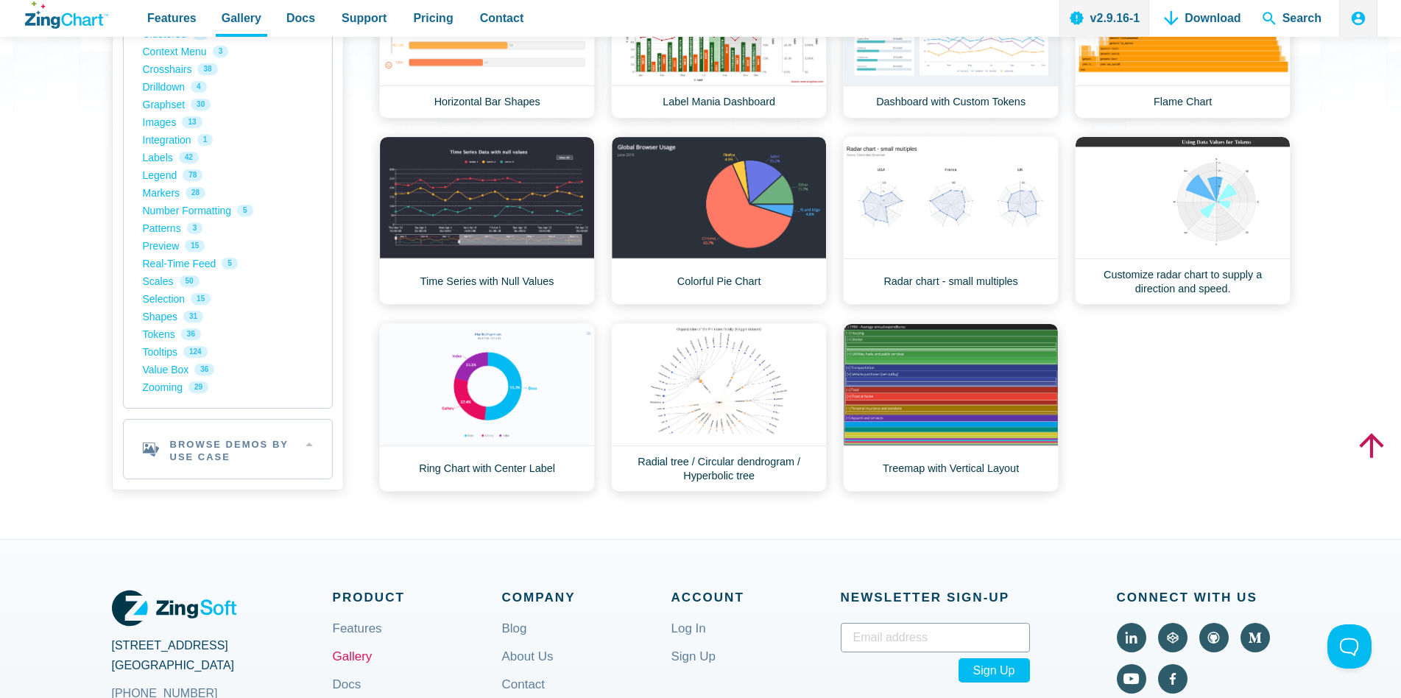
scroll to position [0, 0]
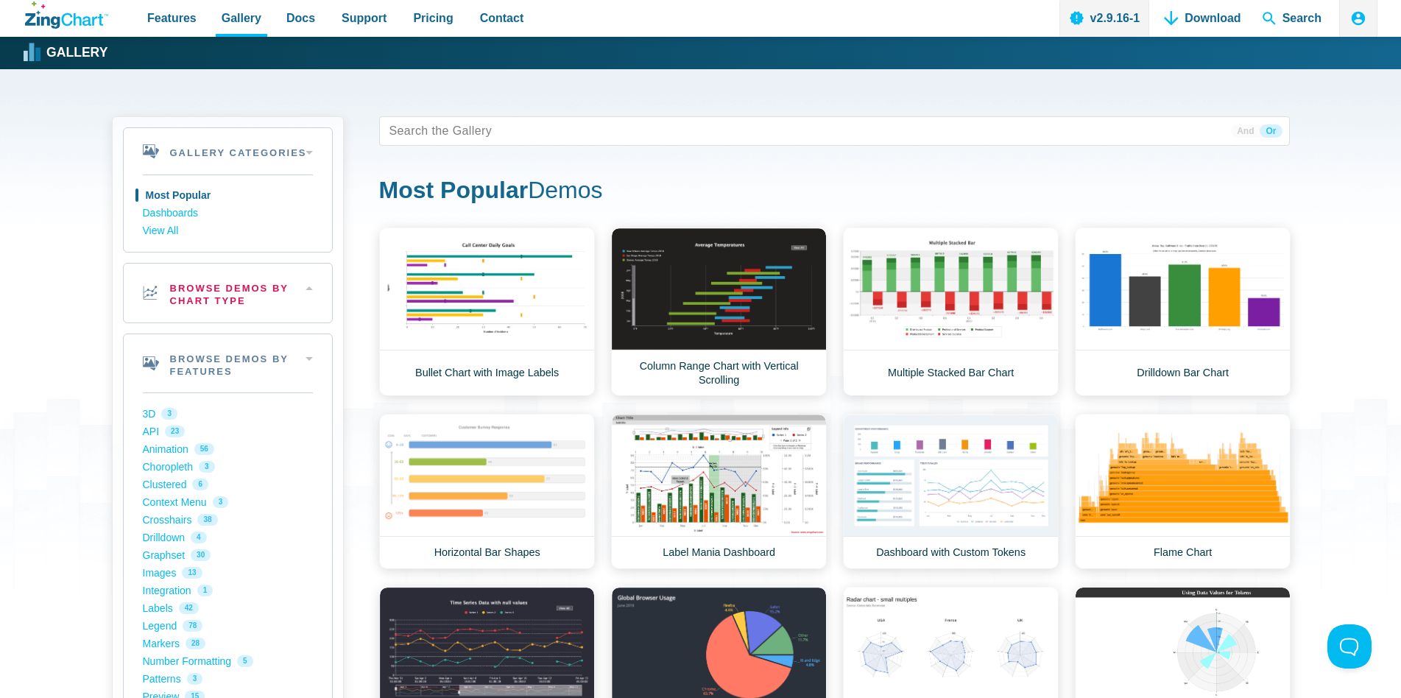
click at [188, 290] on h2 "Browse Demos By Chart Type" at bounding box center [228, 293] width 208 height 59
